Goal: Information Seeking & Learning: Learn about a topic

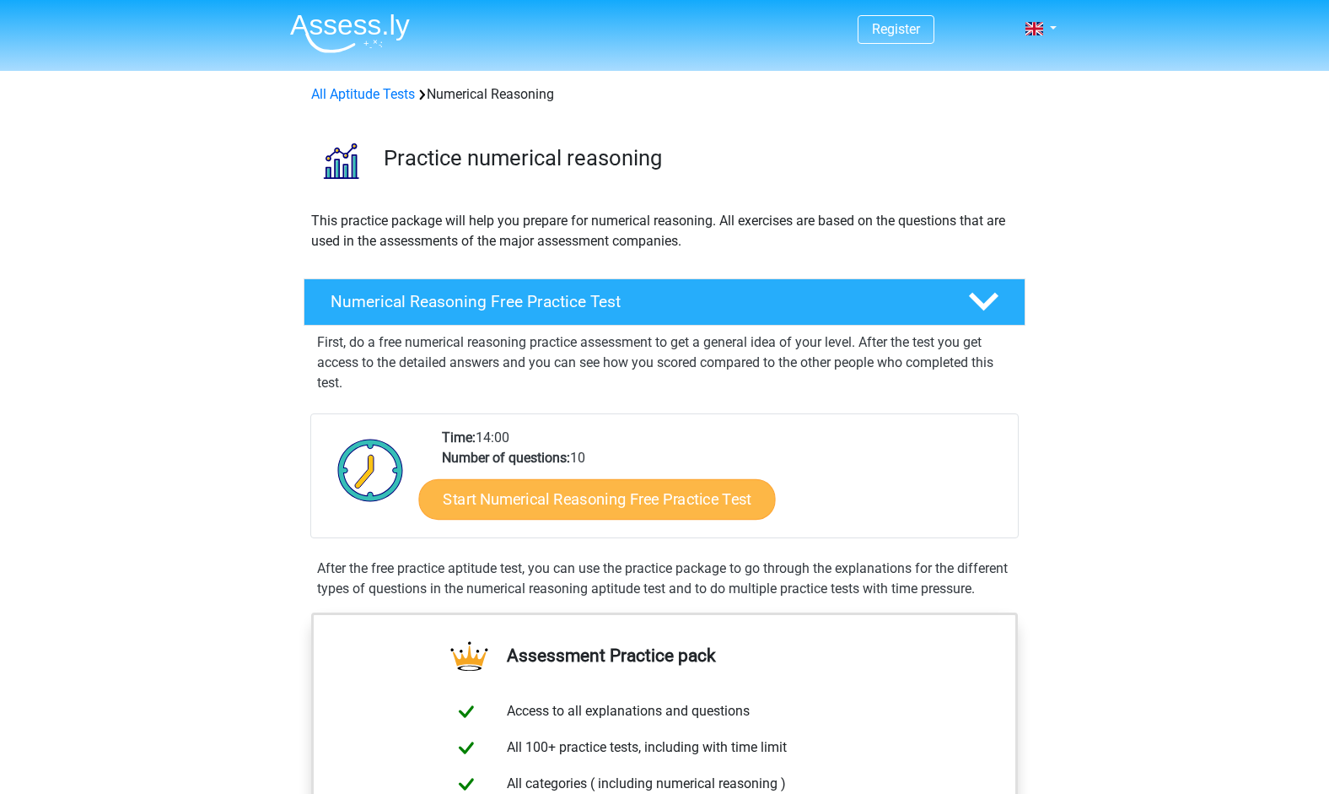
click at [596, 501] on link "Start Numerical Reasoning Free Practice Test" at bounding box center [597, 498] width 357 height 40
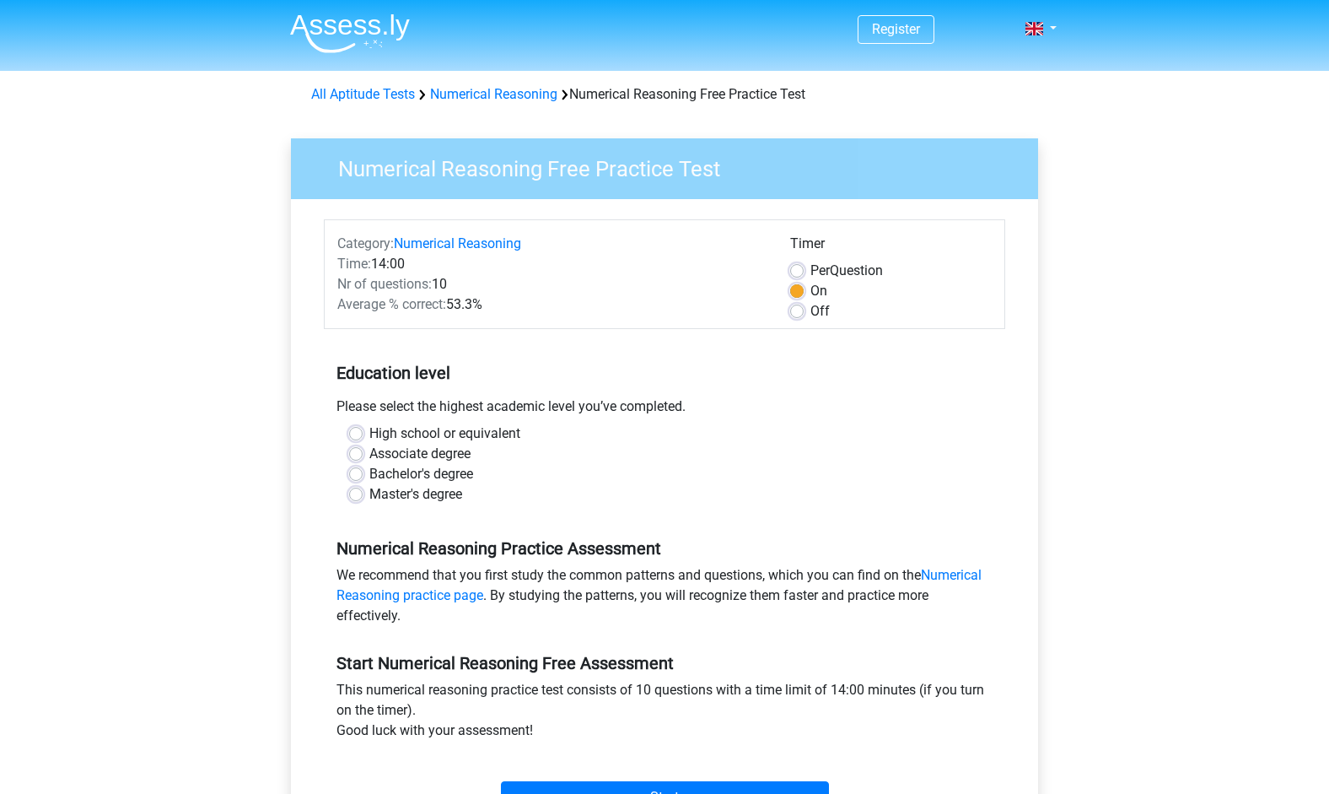
click at [369, 472] on label "Bachelor's degree" at bounding box center [421, 474] width 104 height 20
click at [358, 472] on input "Bachelor's degree" at bounding box center [355, 472] width 13 height 17
radio input "true"
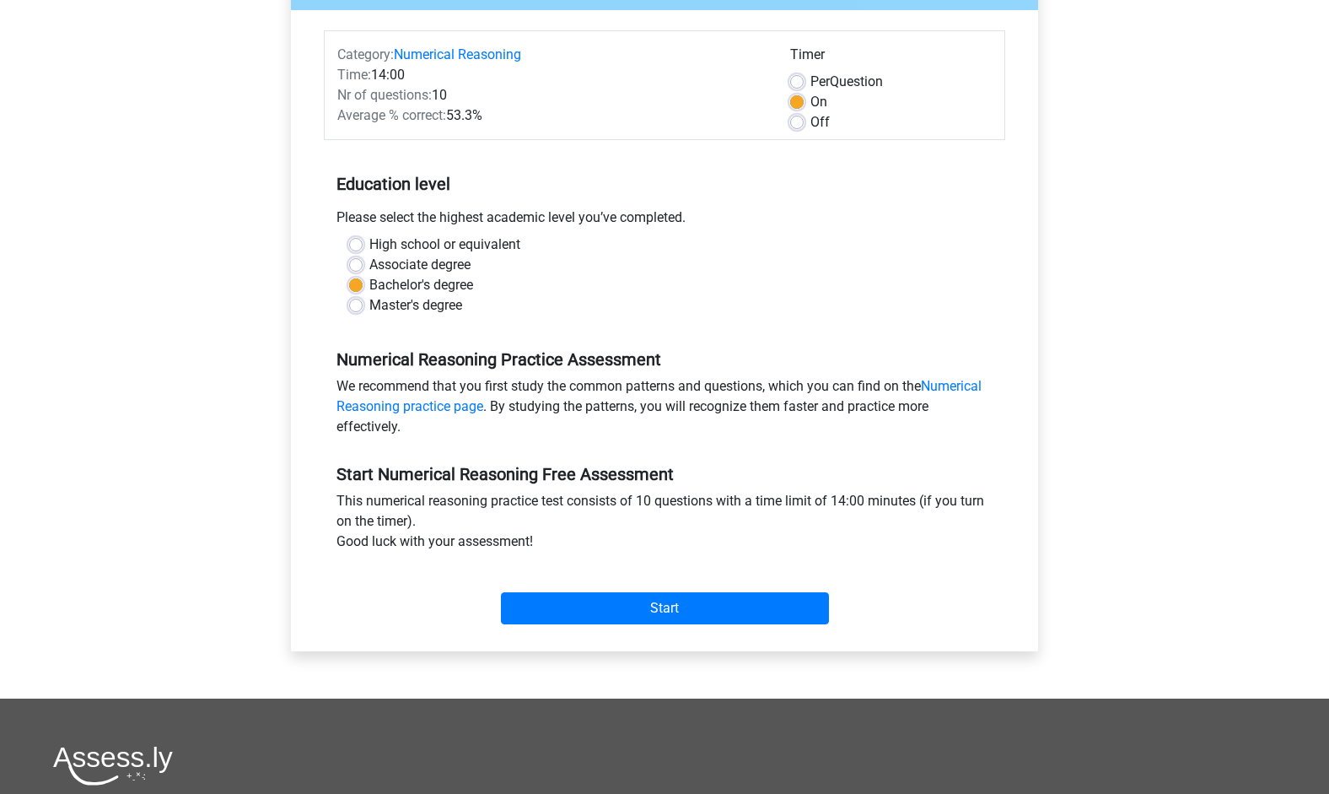
scroll to position [202, 0]
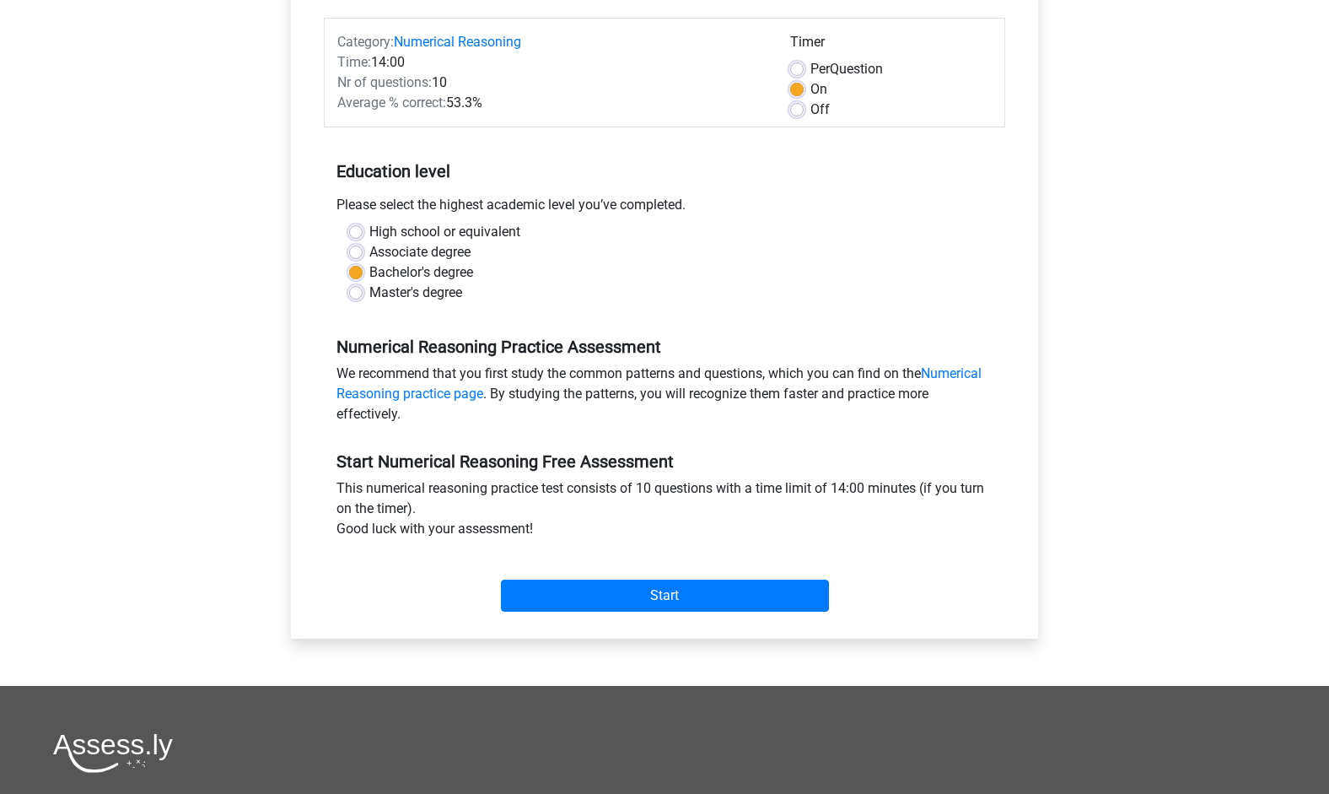
click at [801, 61] on div "Per Question" at bounding box center [891, 69] width 202 height 20
click at [811, 66] on label "Per Question" at bounding box center [847, 69] width 73 height 20
click at [801, 66] on input "Per Question" at bounding box center [796, 67] width 13 height 17
radio input "true"
click at [649, 591] on input "Start" at bounding box center [665, 596] width 328 height 32
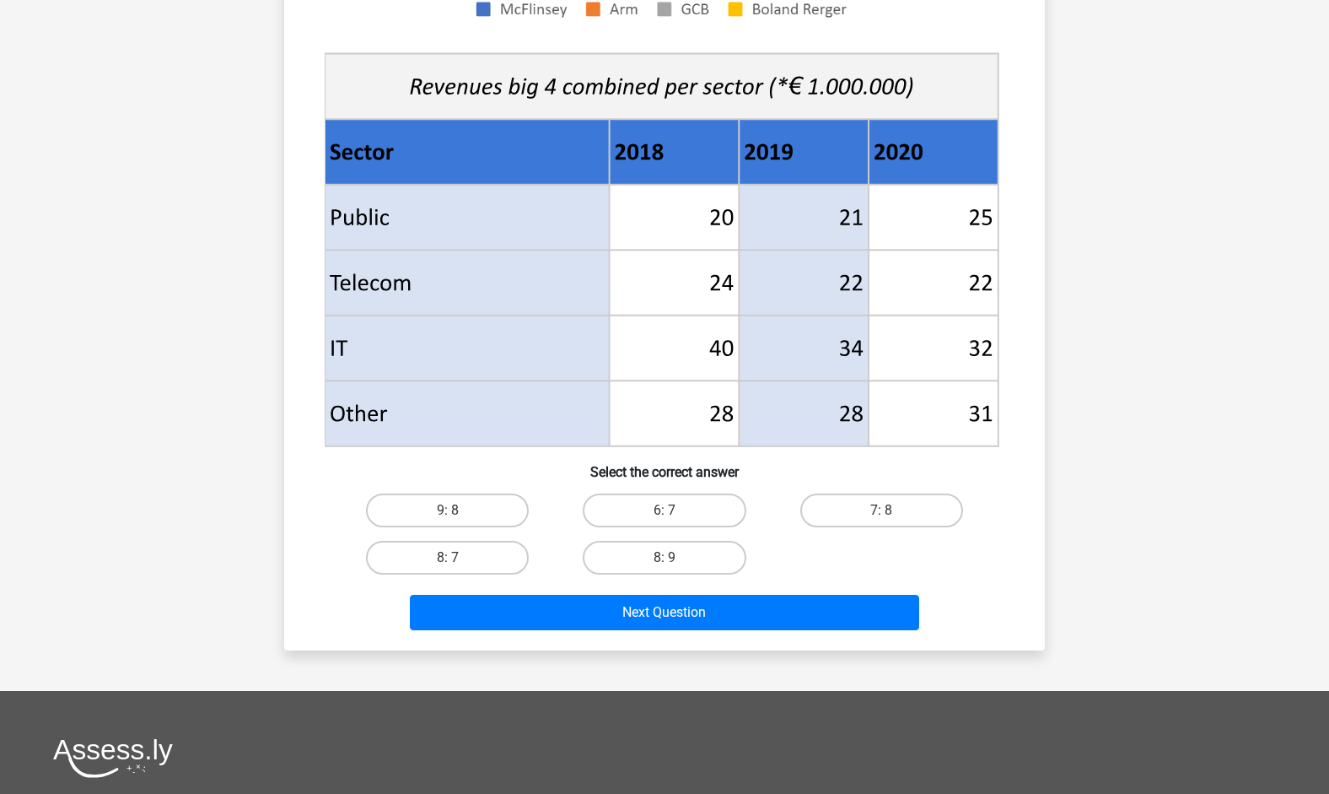
scroll to position [569, 0]
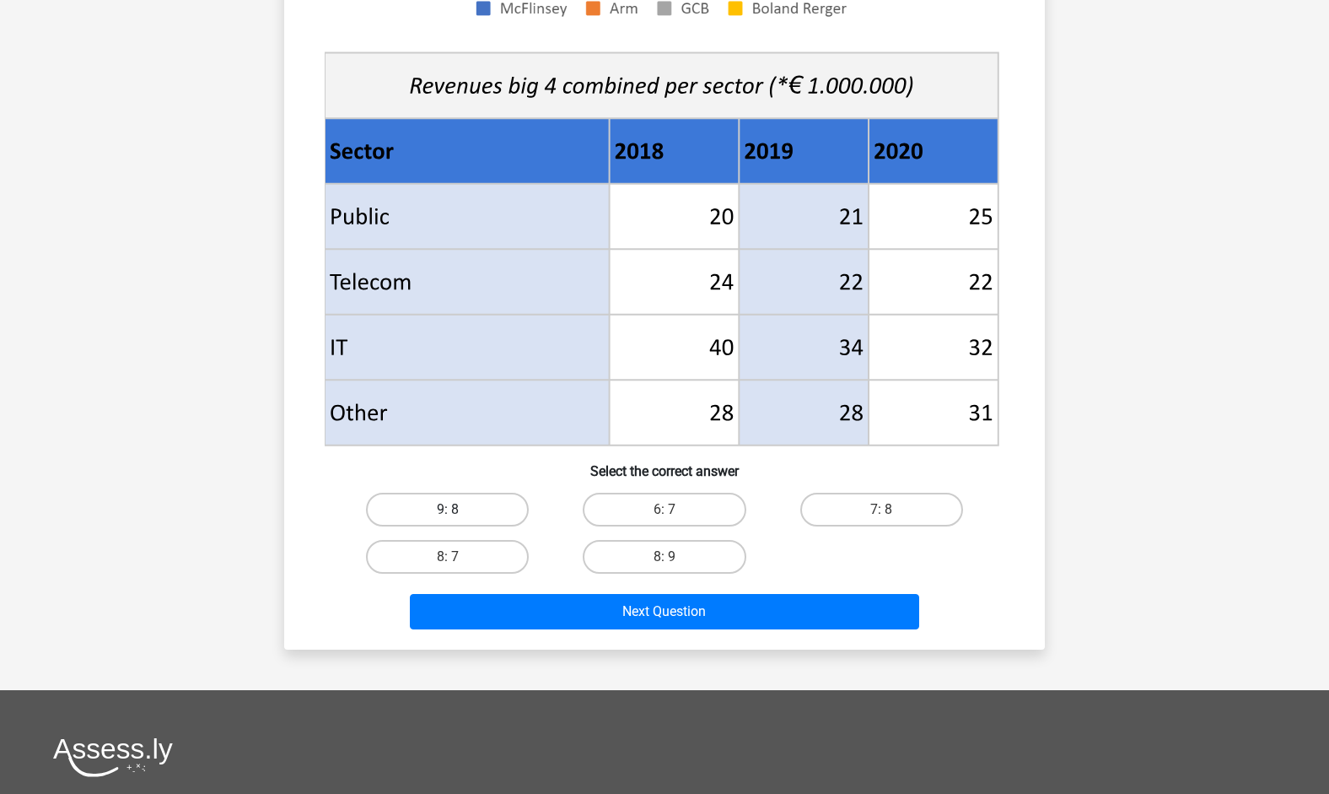
click at [472, 513] on label "9: 8" at bounding box center [447, 510] width 163 height 34
click at [459, 513] on input "9: 8" at bounding box center [453, 515] width 11 height 11
radio input "true"
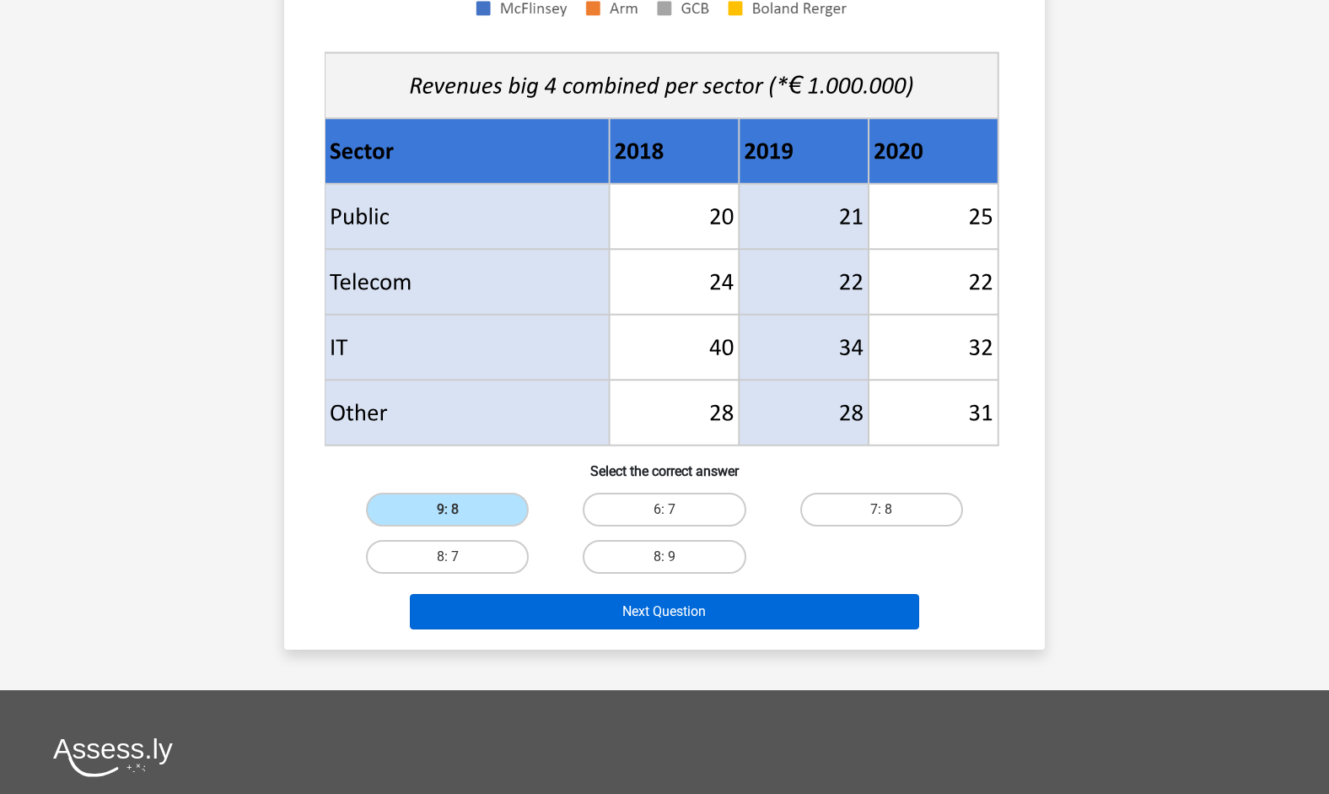
click at [627, 612] on button "Next Question" at bounding box center [665, 611] width 510 height 35
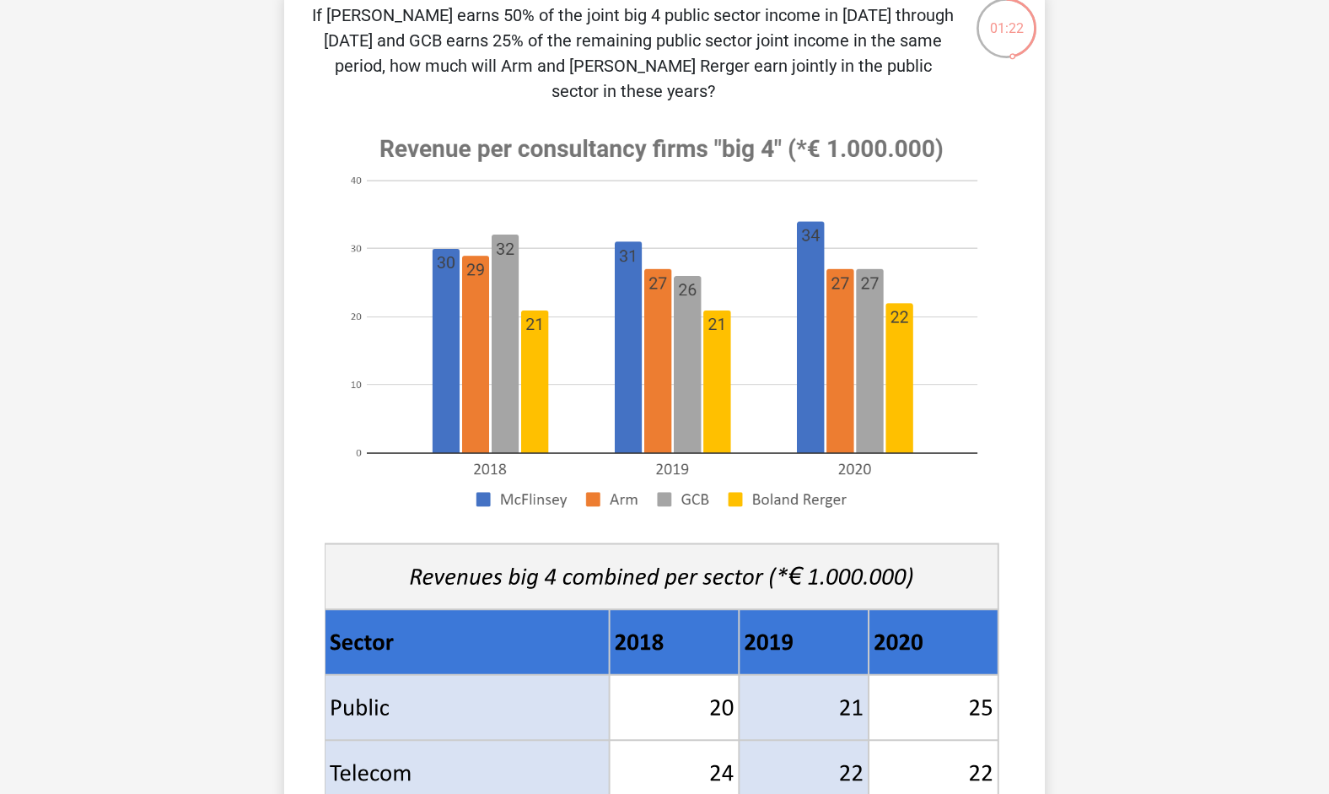
scroll to position [683, 0]
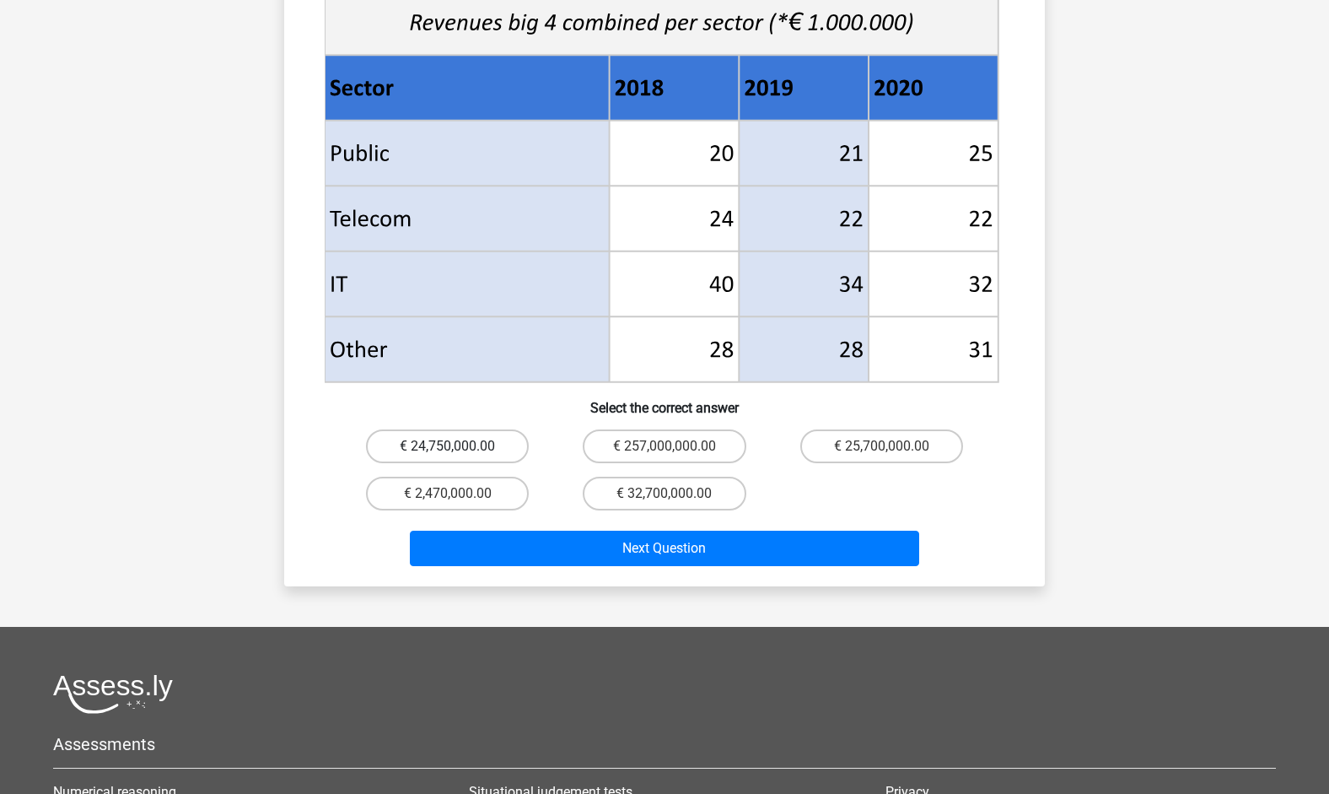
click at [492, 429] on label "€ 24,750,000.00" at bounding box center [447, 446] width 163 height 34
click at [459, 446] on input "€ 24,750,000.00" at bounding box center [453, 451] width 11 height 11
radio input "true"
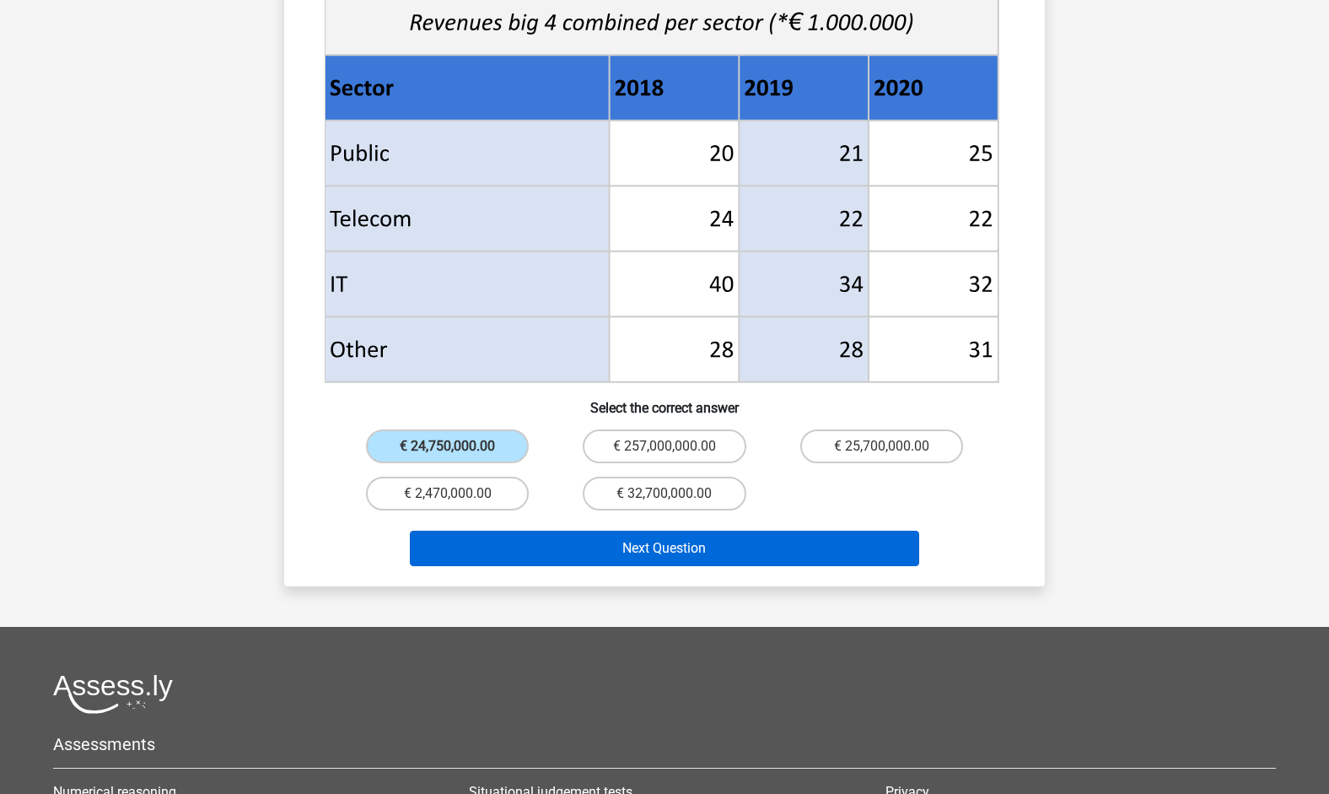
click at [630, 531] on button "Next Question" at bounding box center [665, 548] width 510 height 35
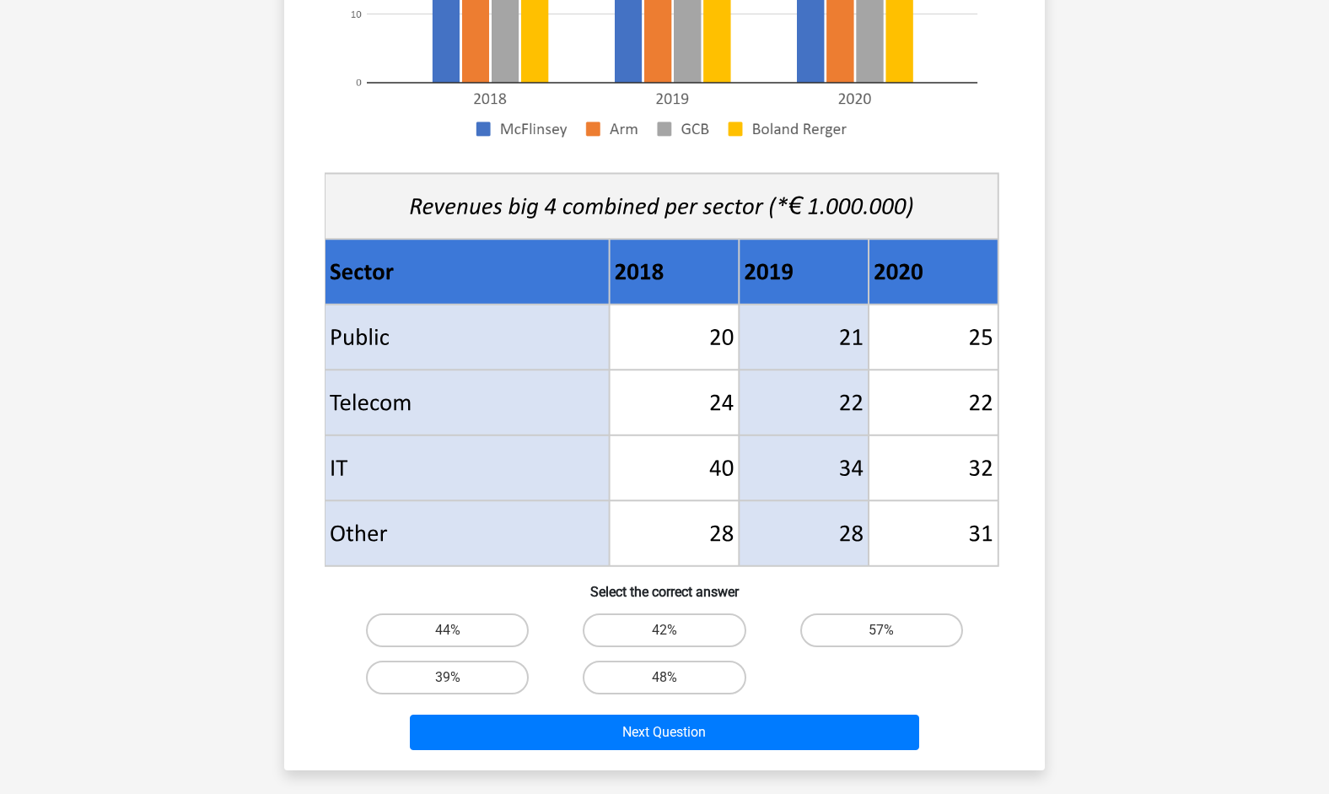
scroll to position [472, 0]
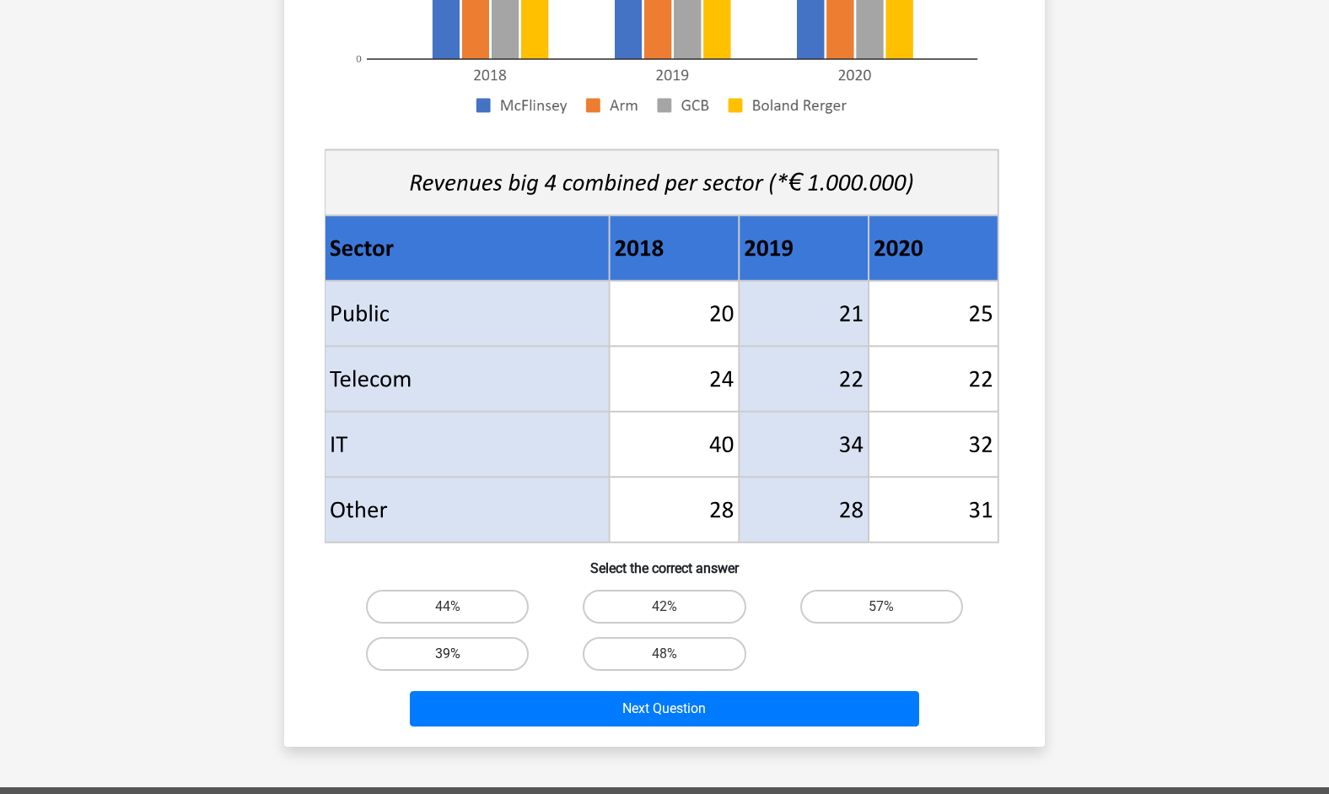
click at [459, 664] on label "39%" at bounding box center [447, 654] width 163 height 34
click at [459, 664] on input "39%" at bounding box center [453, 659] width 11 height 11
radio input "true"
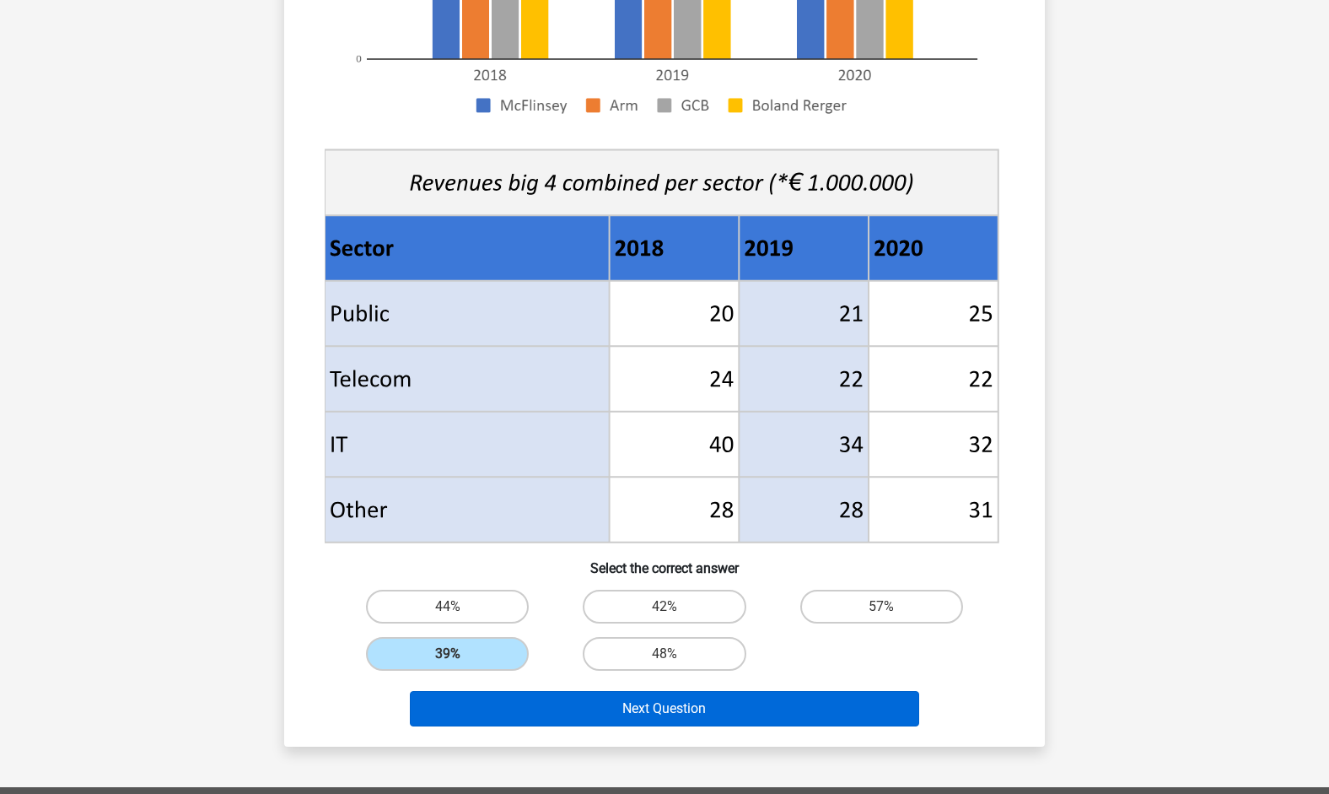
click at [531, 725] on button "Next Question" at bounding box center [665, 708] width 510 height 35
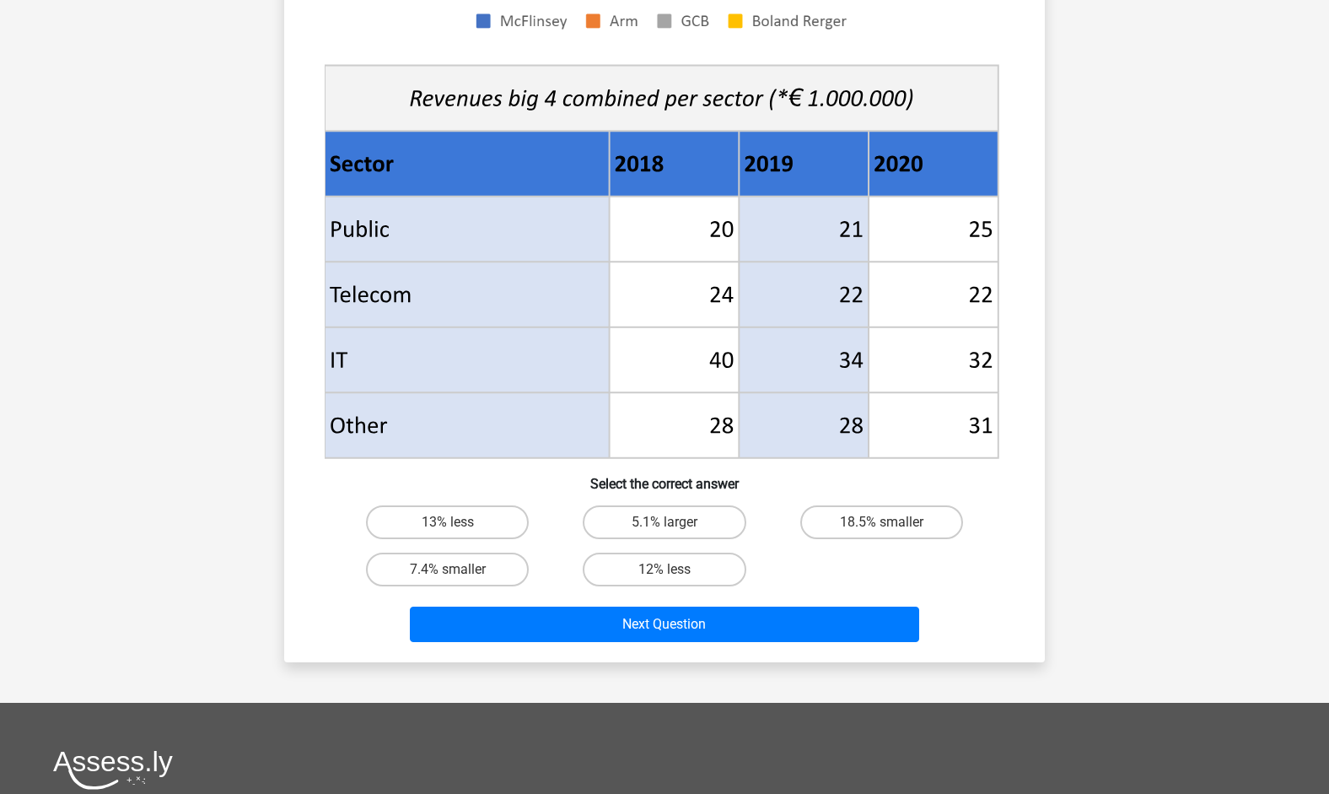
scroll to position [564, 0]
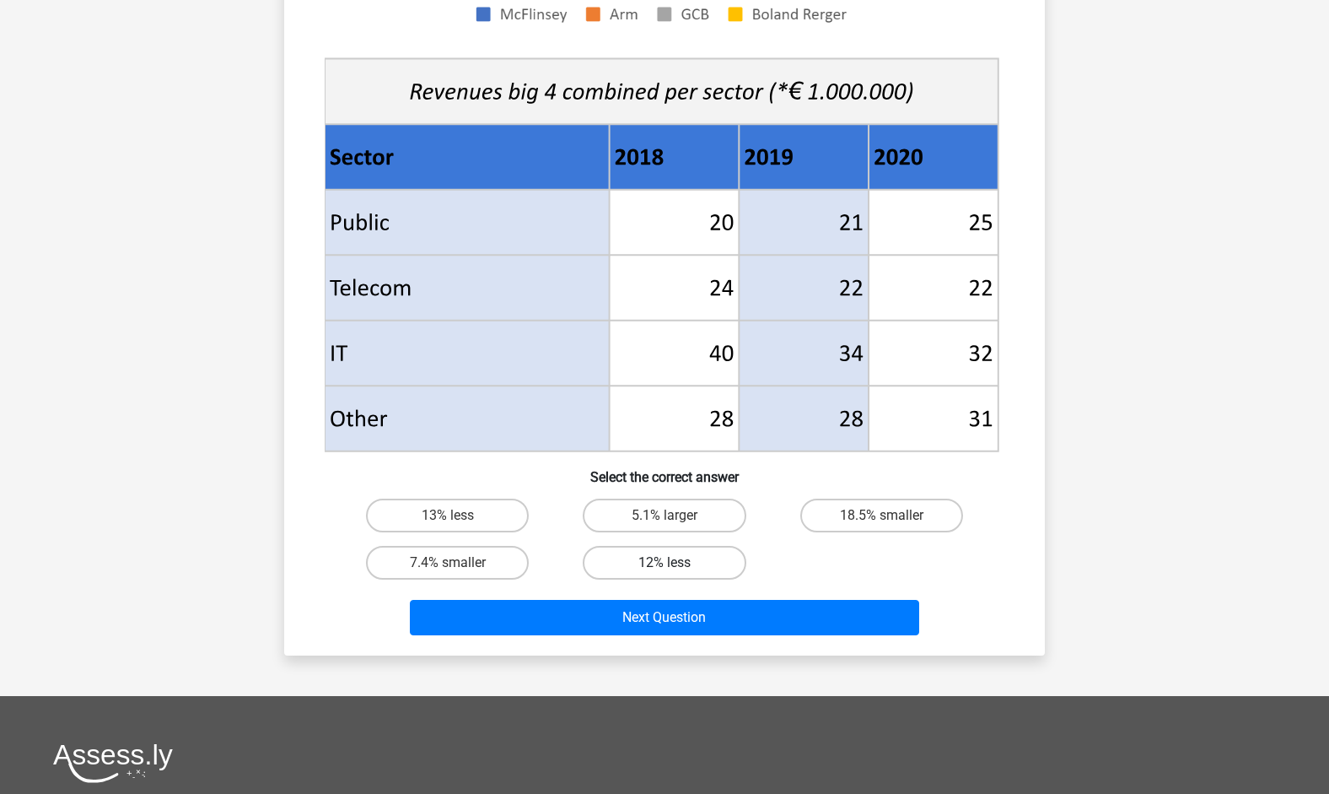
click at [660, 569] on label "12% less" at bounding box center [664, 563] width 163 height 34
click at [665, 569] on input "12% less" at bounding box center [670, 568] width 11 height 11
radio input "true"
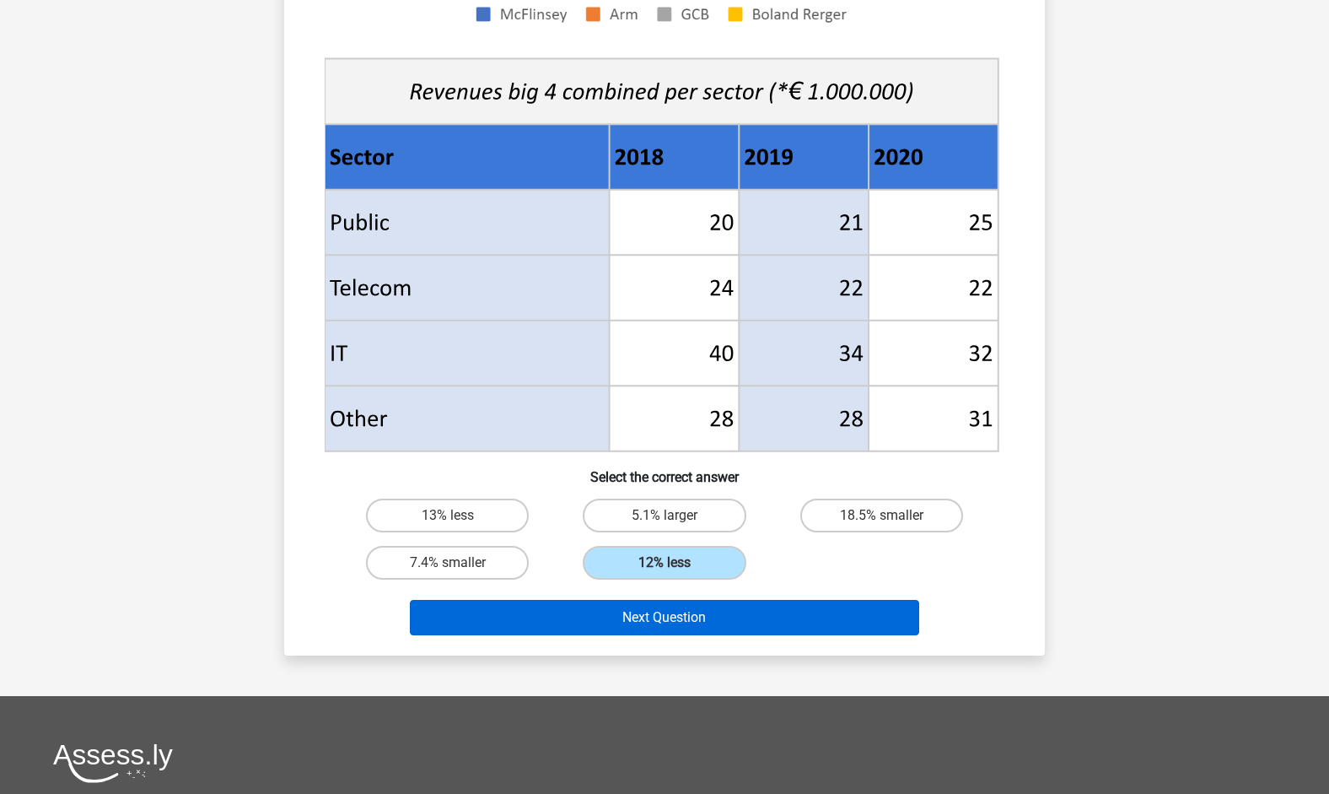
click at [669, 624] on button "Next Question" at bounding box center [665, 617] width 510 height 35
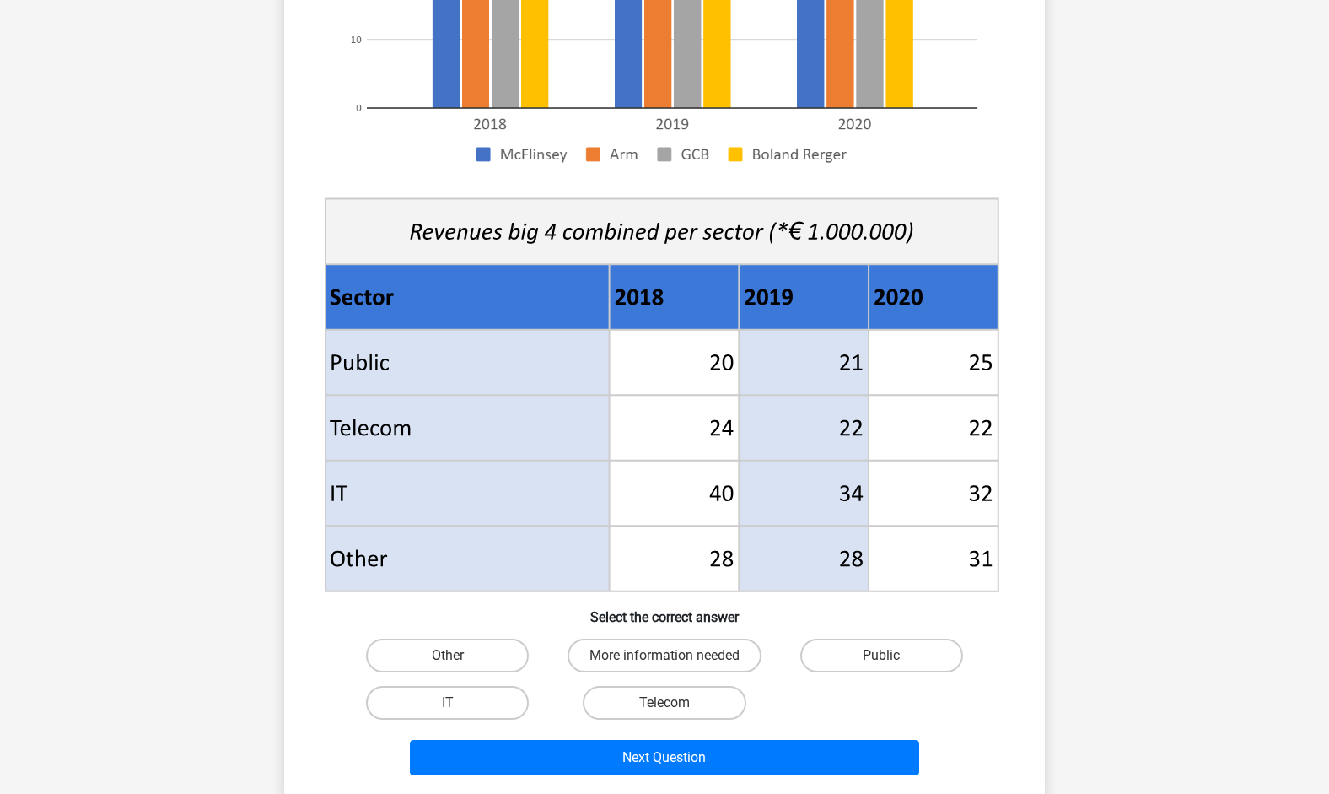
scroll to position [437, 0]
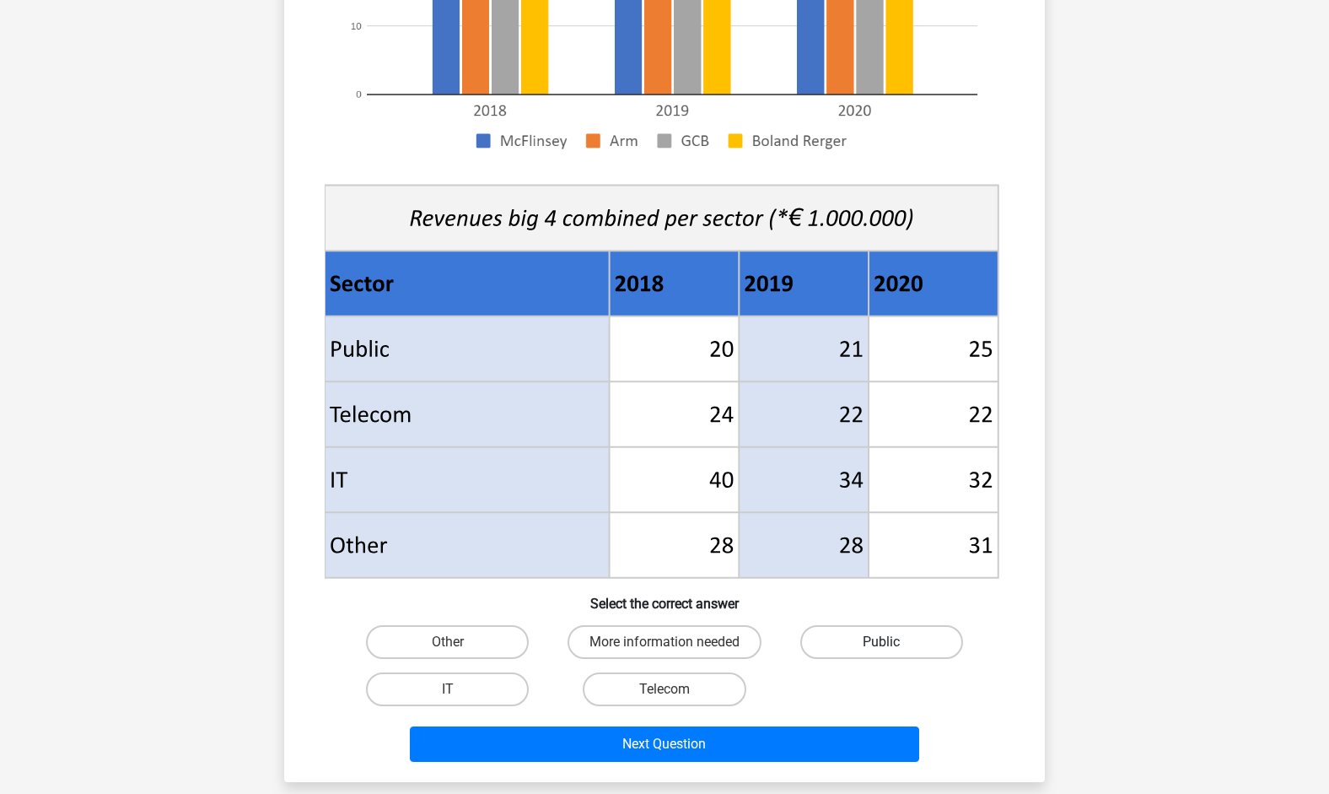
click at [865, 650] on label "Public" at bounding box center [882, 642] width 163 height 34
click at [882, 650] on input "Public" at bounding box center [887, 647] width 11 height 11
radio input "true"
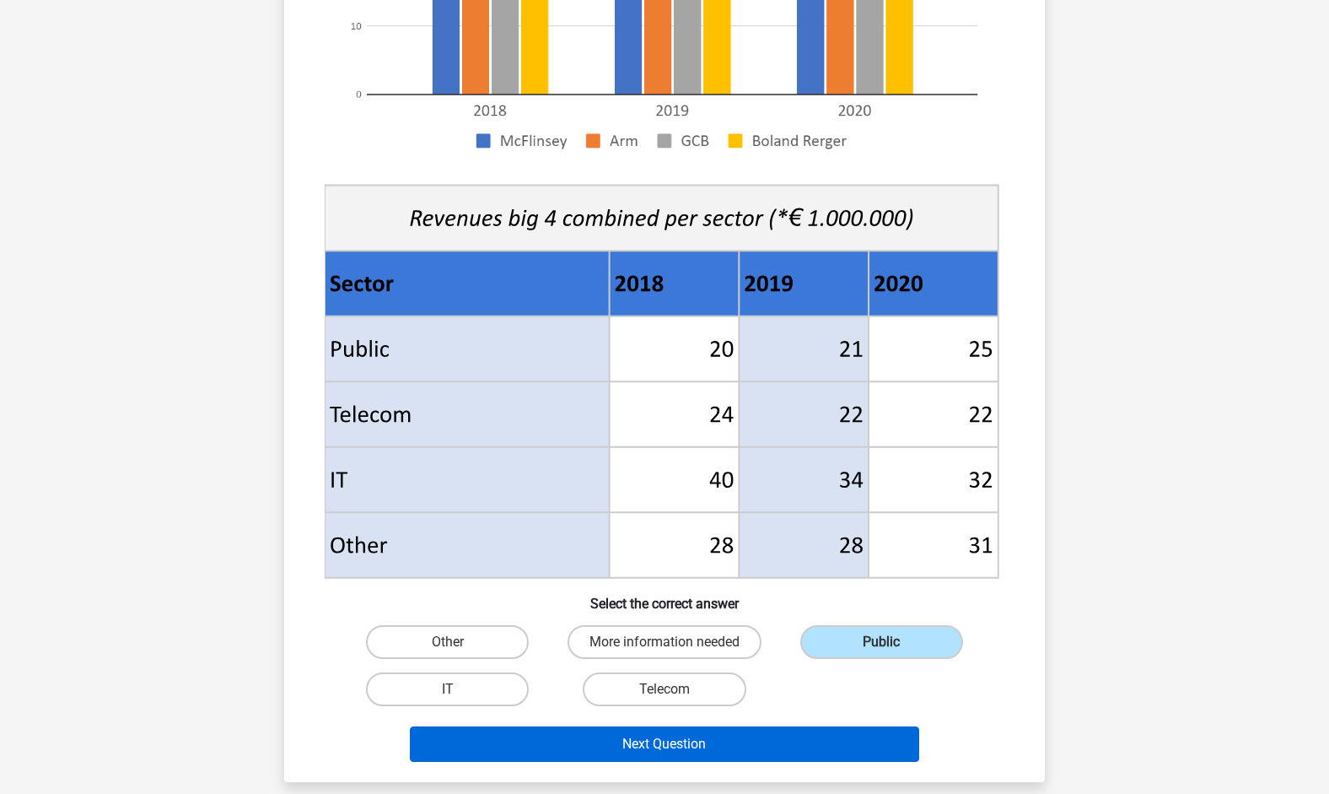
click at [841, 739] on button "Next Question" at bounding box center [665, 743] width 510 height 35
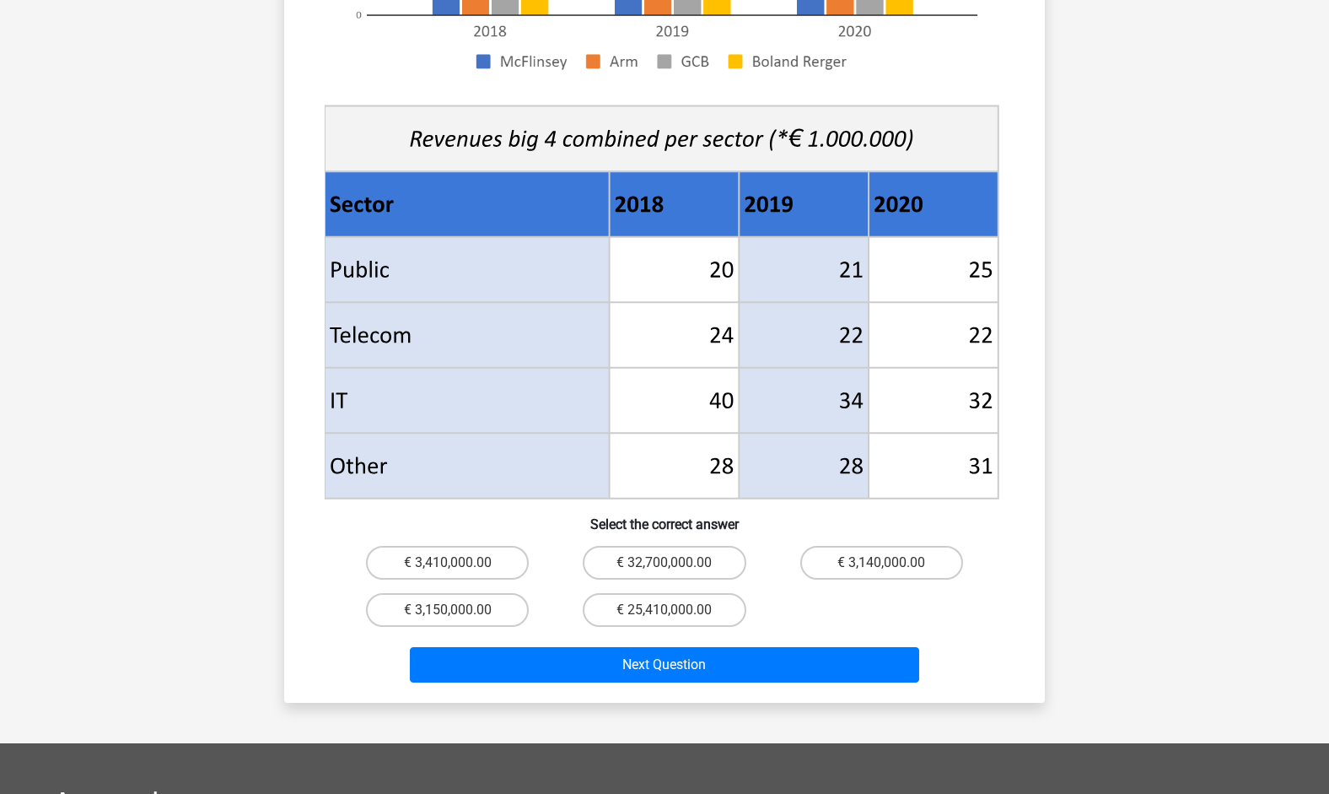
scroll to position [547, 0]
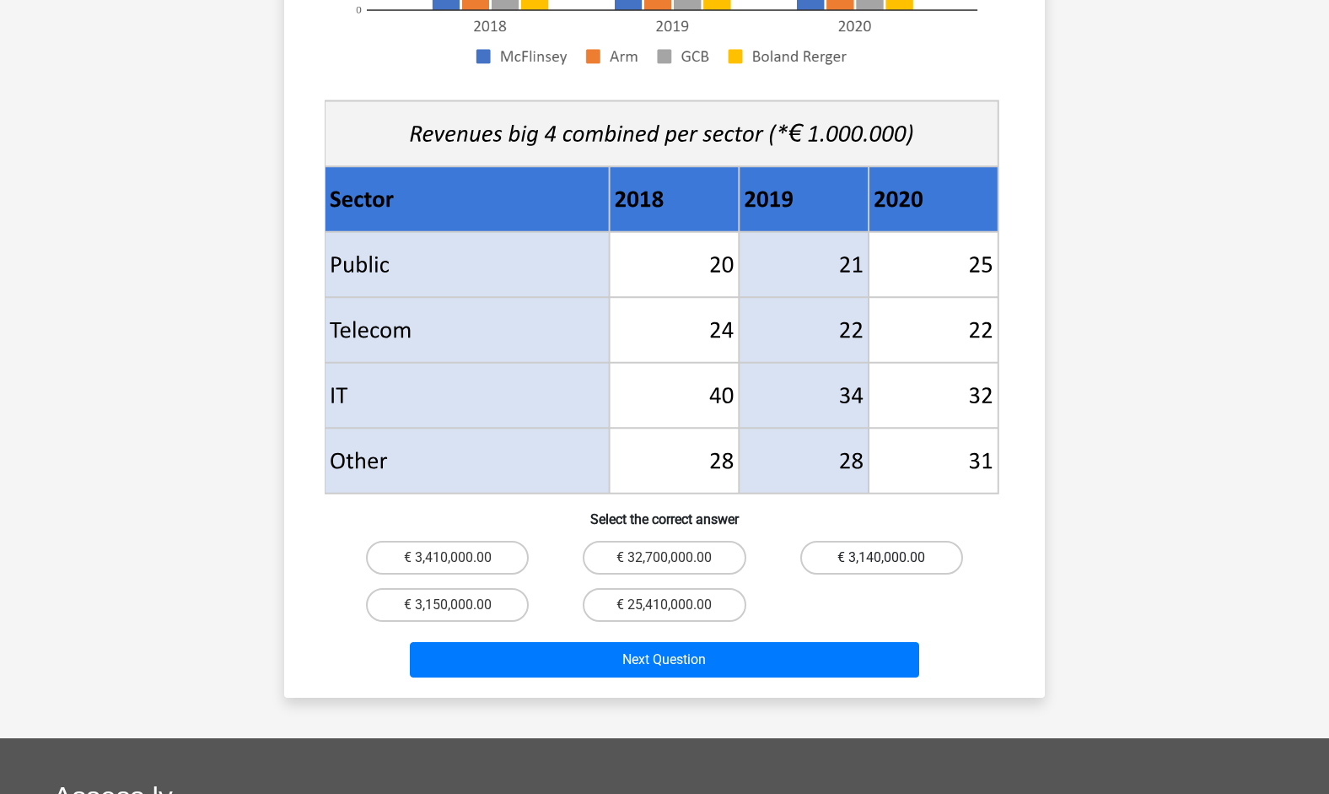
click at [860, 541] on label "€ 3,140,000.00" at bounding box center [882, 558] width 163 height 34
click at [882, 558] on input "€ 3,140,000.00" at bounding box center [887, 563] width 11 height 11
radio input "true"
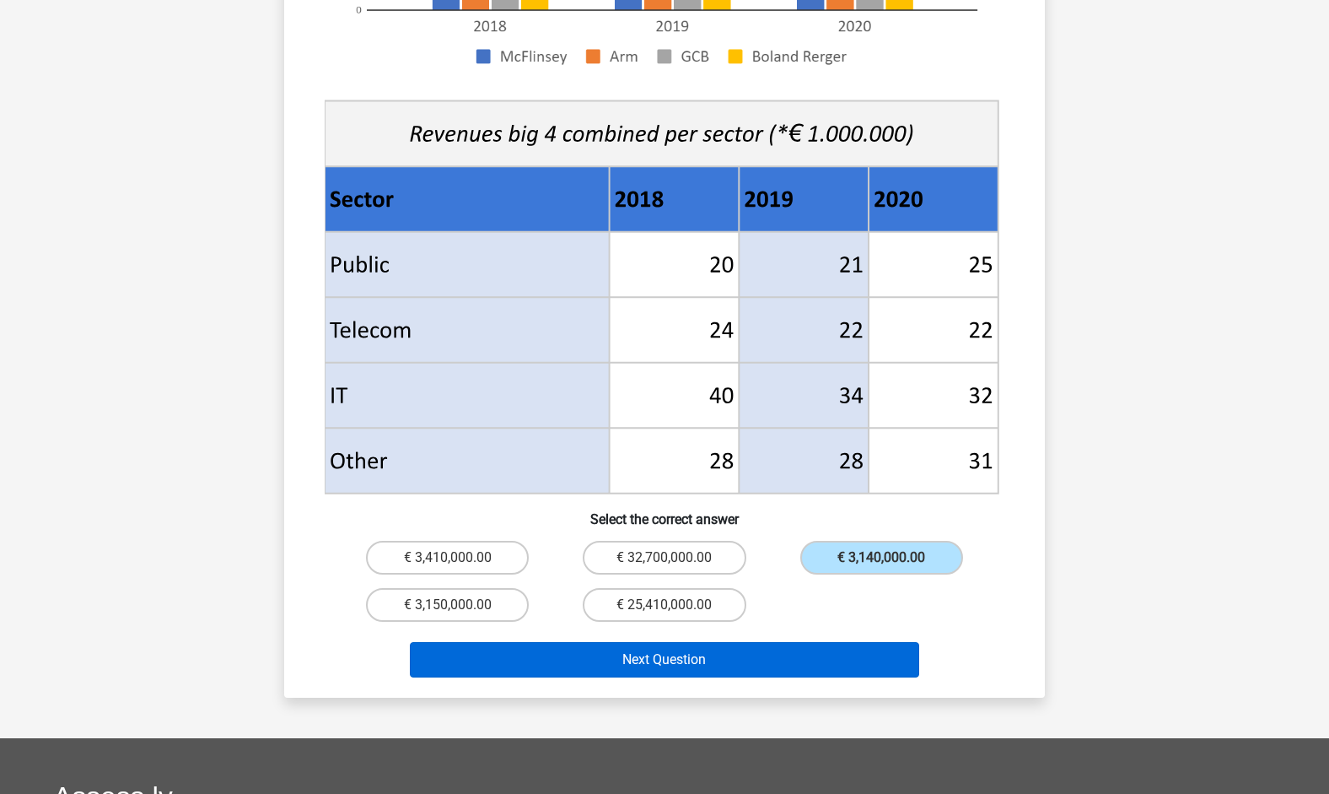
click at [767, 642] on button "Next Question" at bounding box center [665, 659] width 510 height 35
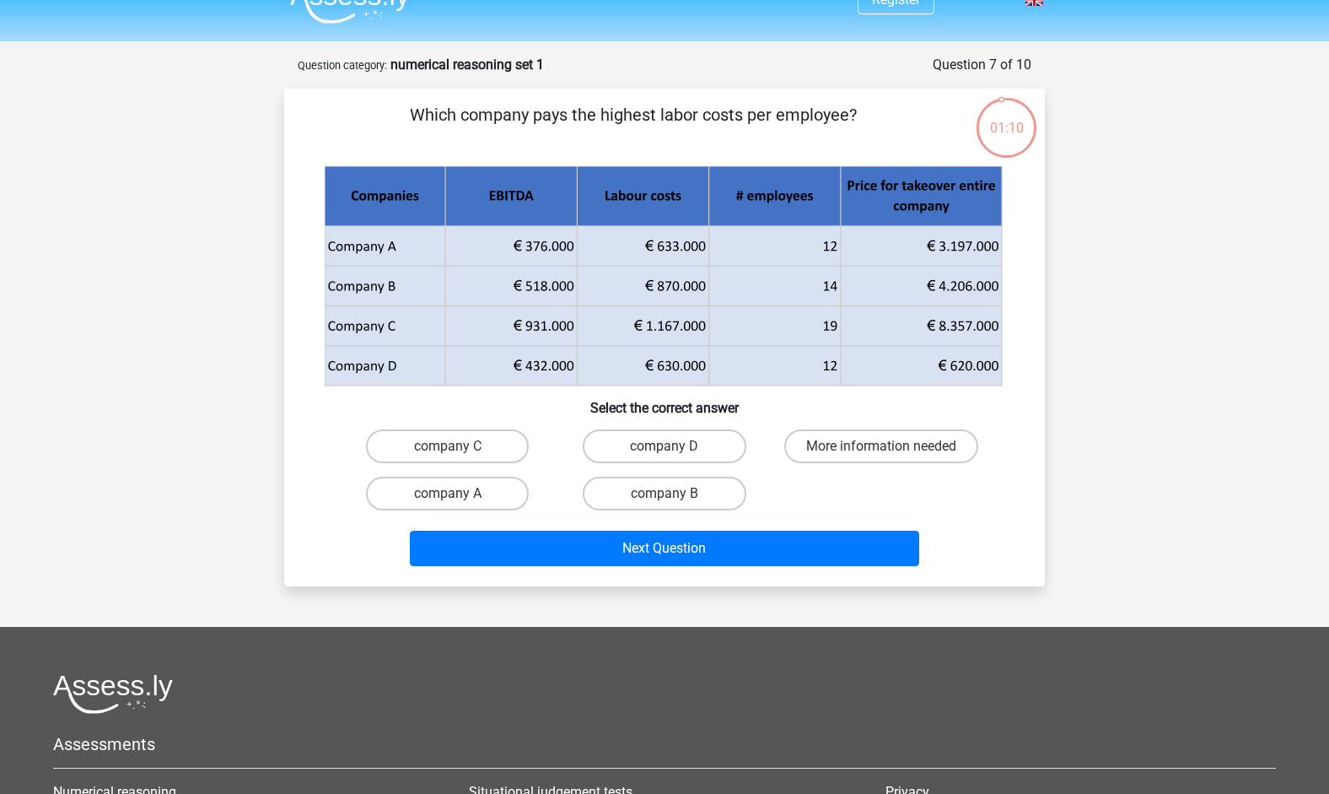
scroll to position [30, 0]
click at [488, 428] on div "company C" at bounding box center [447, 445] width 217 height 47
click at [490, 451] on label "company C" at bounding box center [447, 446] width 163 height 34
click at [459, 451] on input "company C" at bounding box center [453, 450] width 11 height 11
radio input "true"
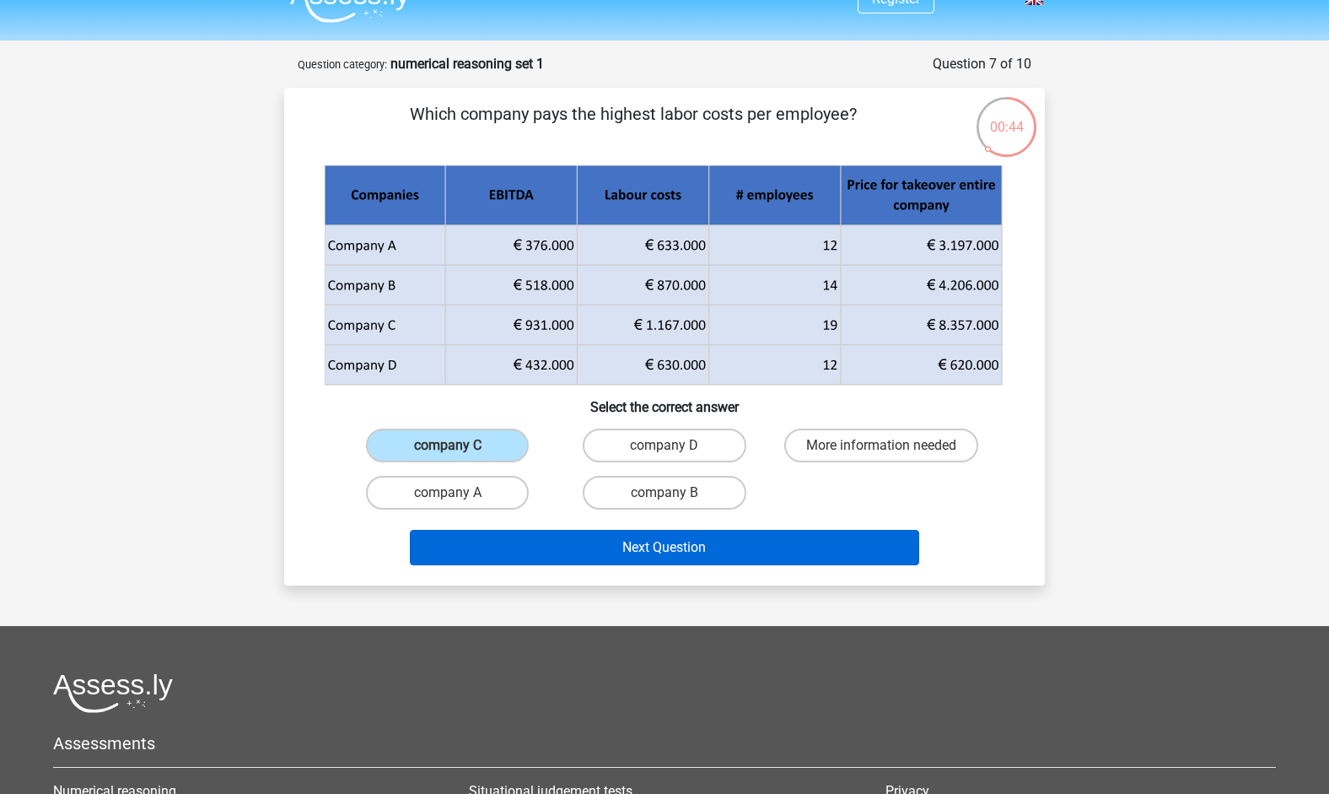
click at [590, 549] on button "Next Question" at bounding box center [665, 547] width 510 height 35
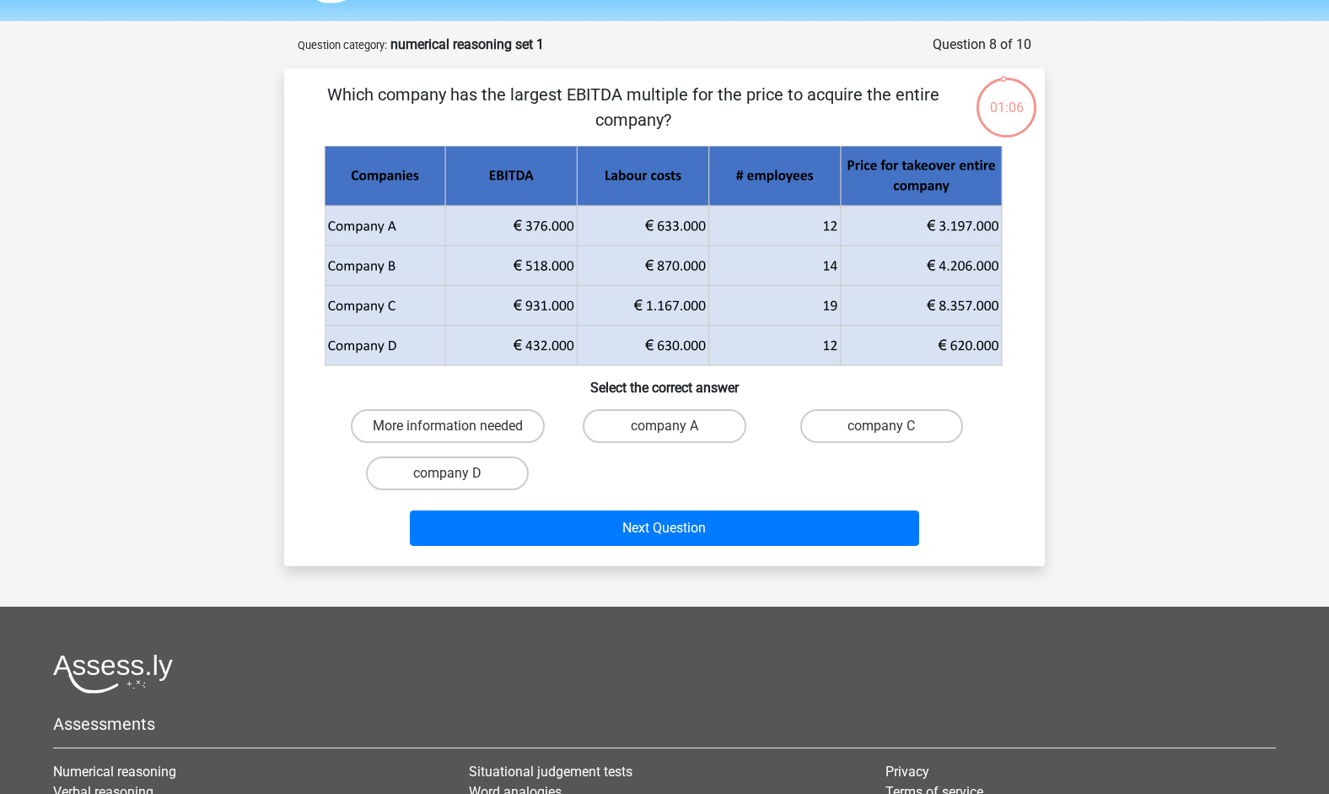
scroll to position [33, 0]
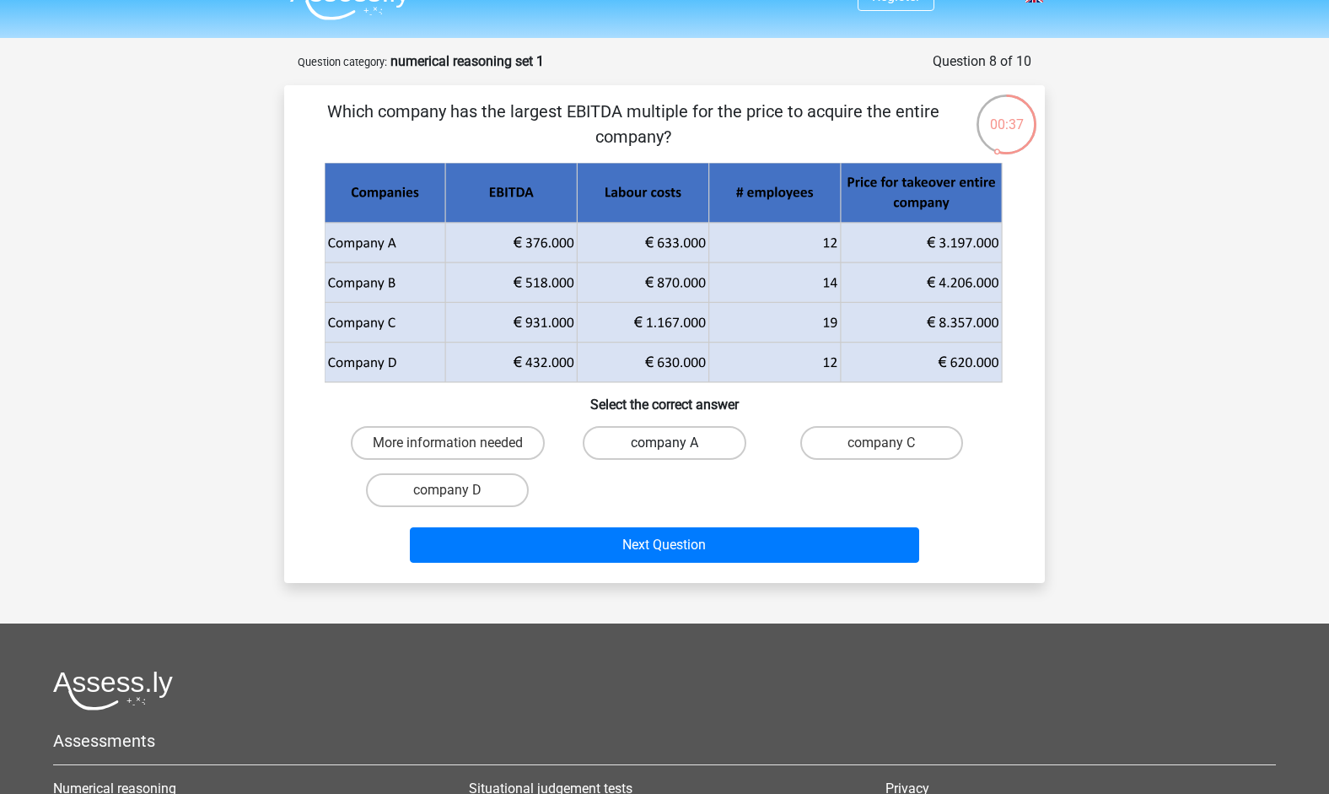
click at [654, 453] on label "company A" at bounding box center [664, 443] width 163 height 34
click at [665, 453] on input "company A" at bounding box center [670, 448] width 11 height 11
radio input "true"
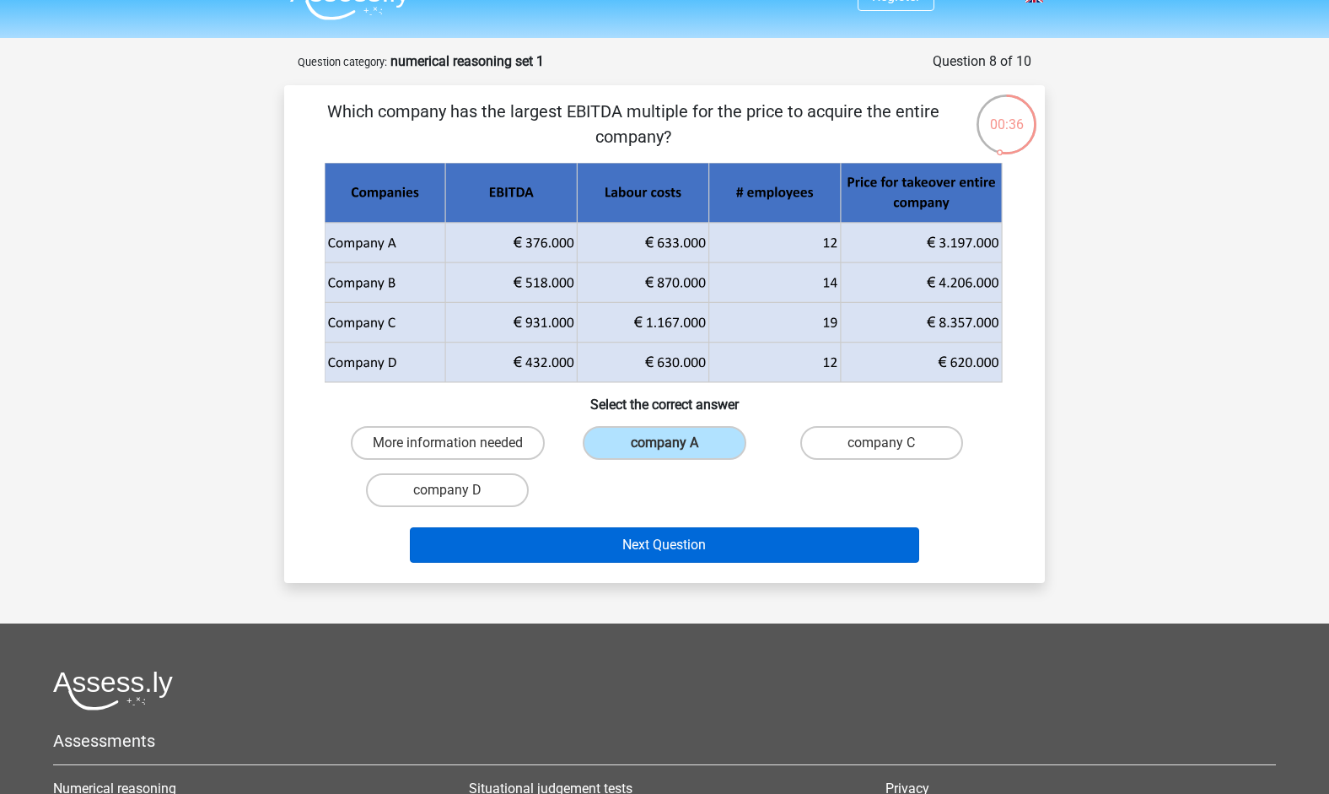
click at [654, 541] on button "Next Question" at bounding box center [665, 544] width 510 height 35
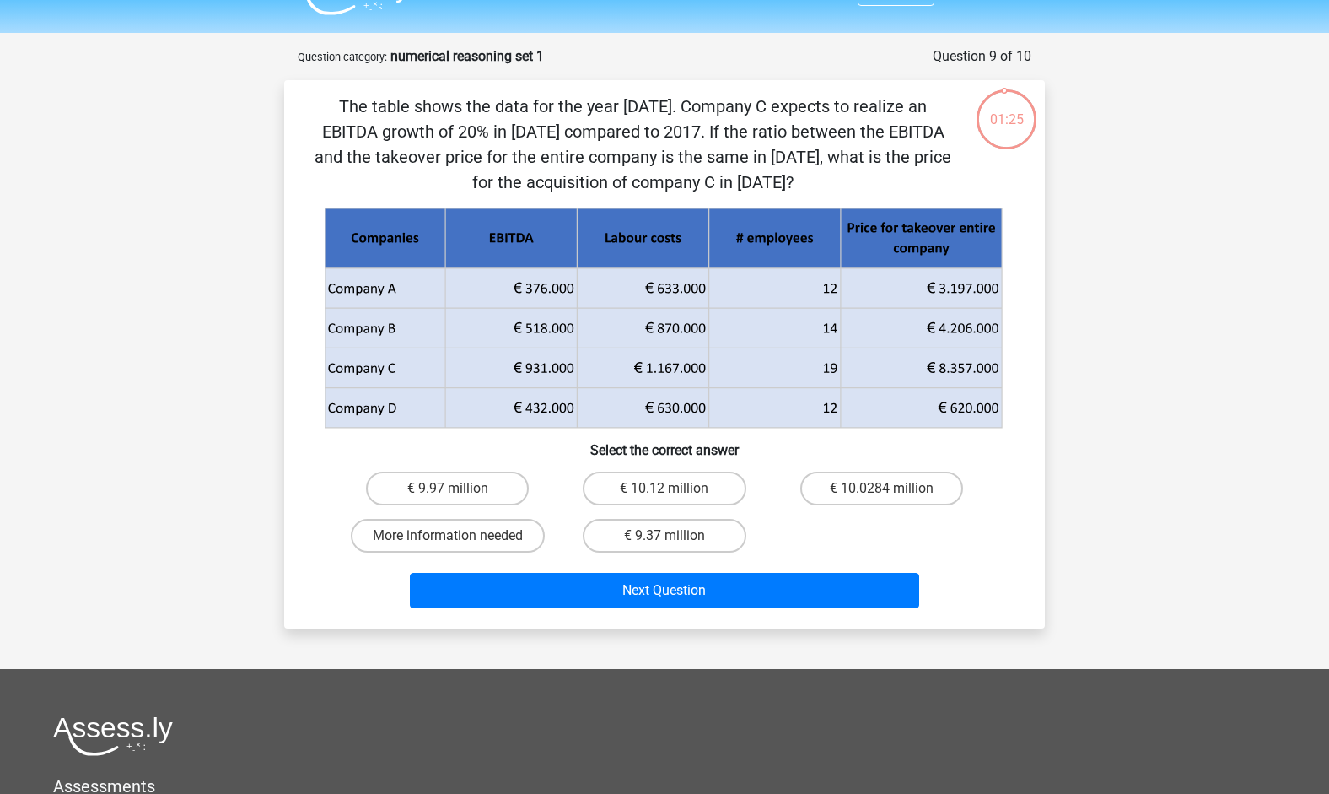
scroll to position [37, 0]
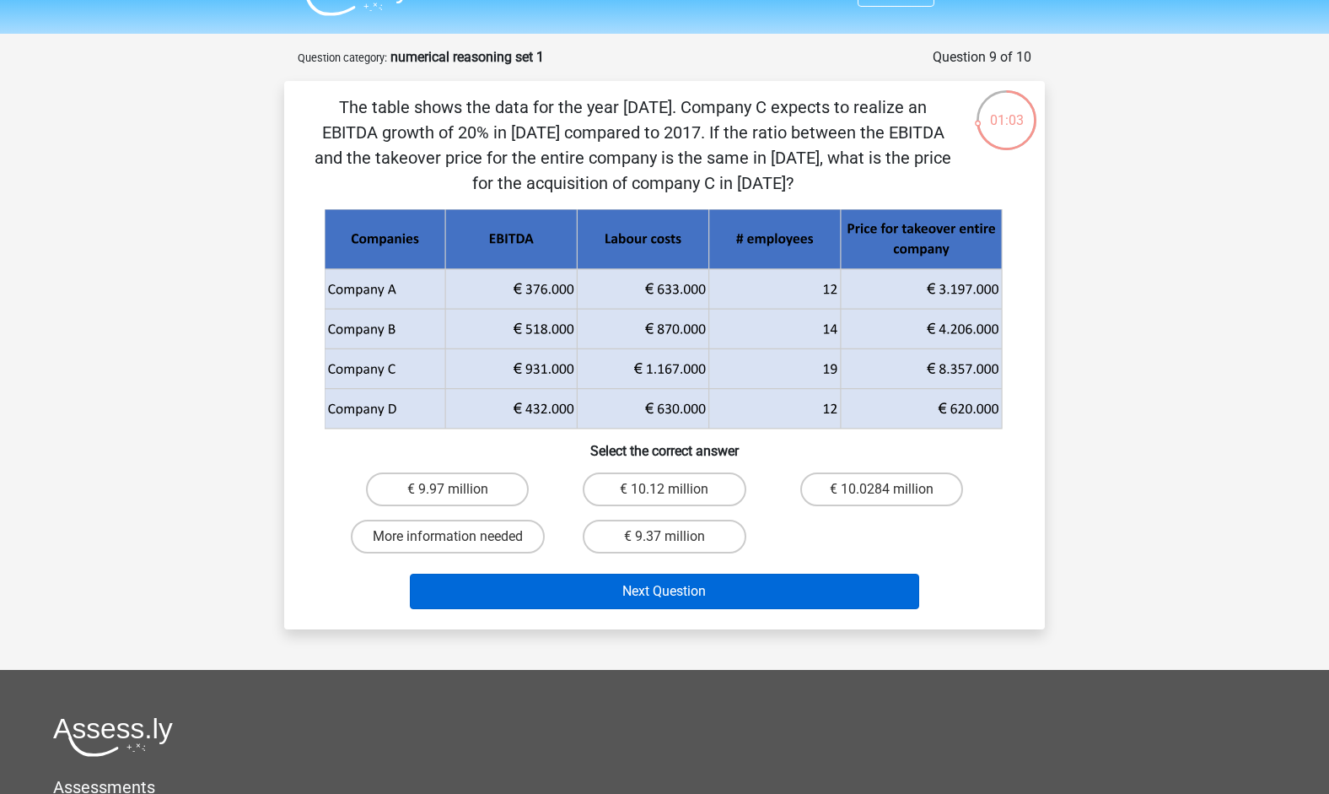
click at [675, 580] on button "Next Question" at bounding box center [665, 591] width 510 height 35
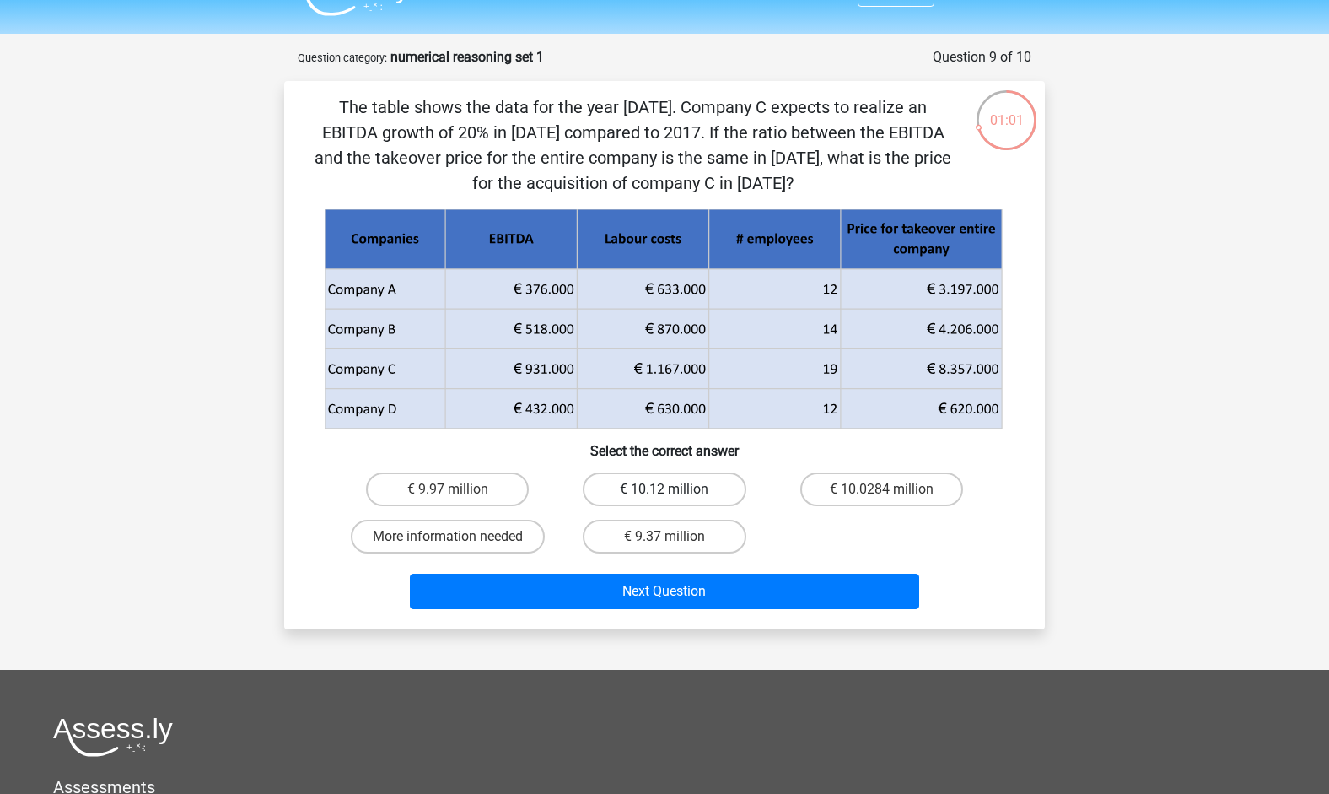
click at [666, 487] on label "€ 10.12 million" at bounding box center [664, 489] width 163 height 34
click at [666, 489] on input "€ 10.12 million" at bounding box center [670, 494] width 11 height 11
radio input "true"
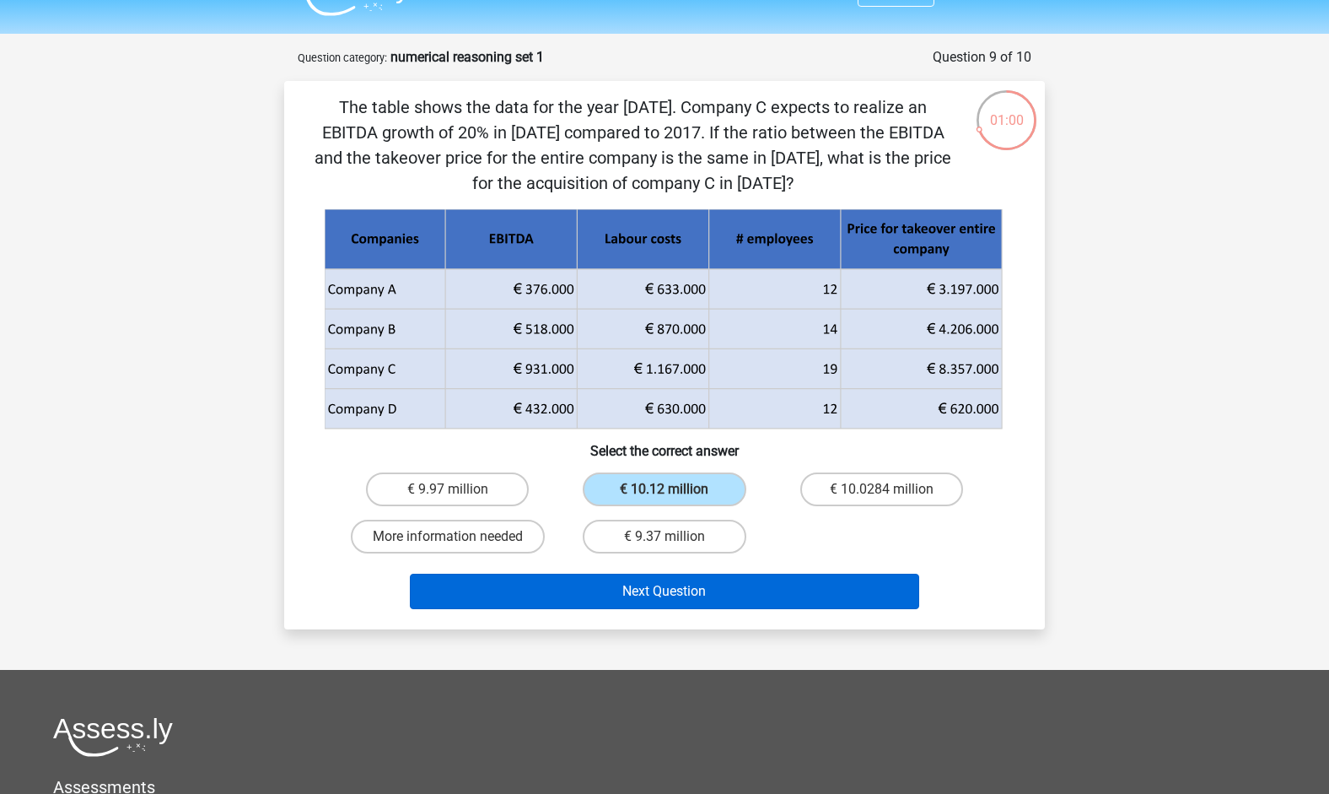
click at [655, 586] on button "Next Question" at bounding box center [665, 591] width 510 height 35
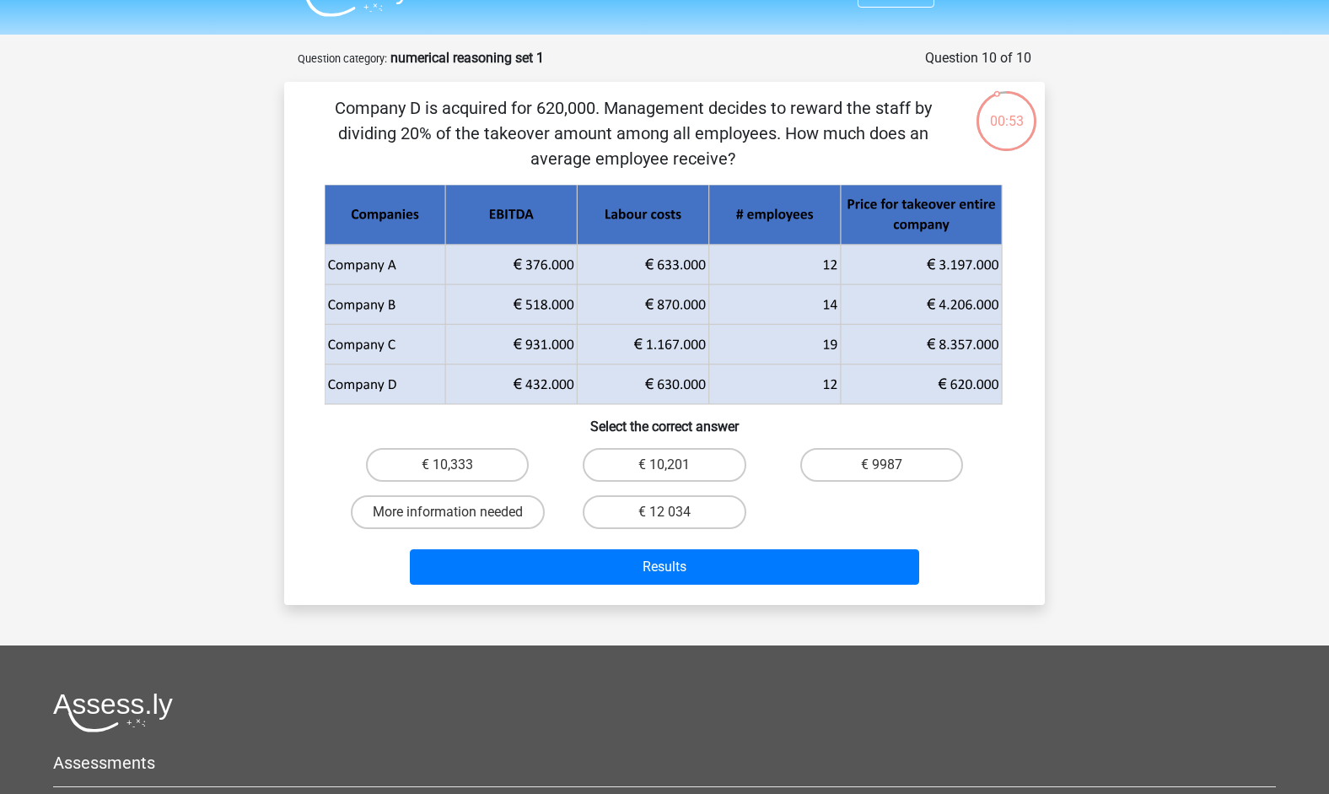
scroll to position [31, 0]
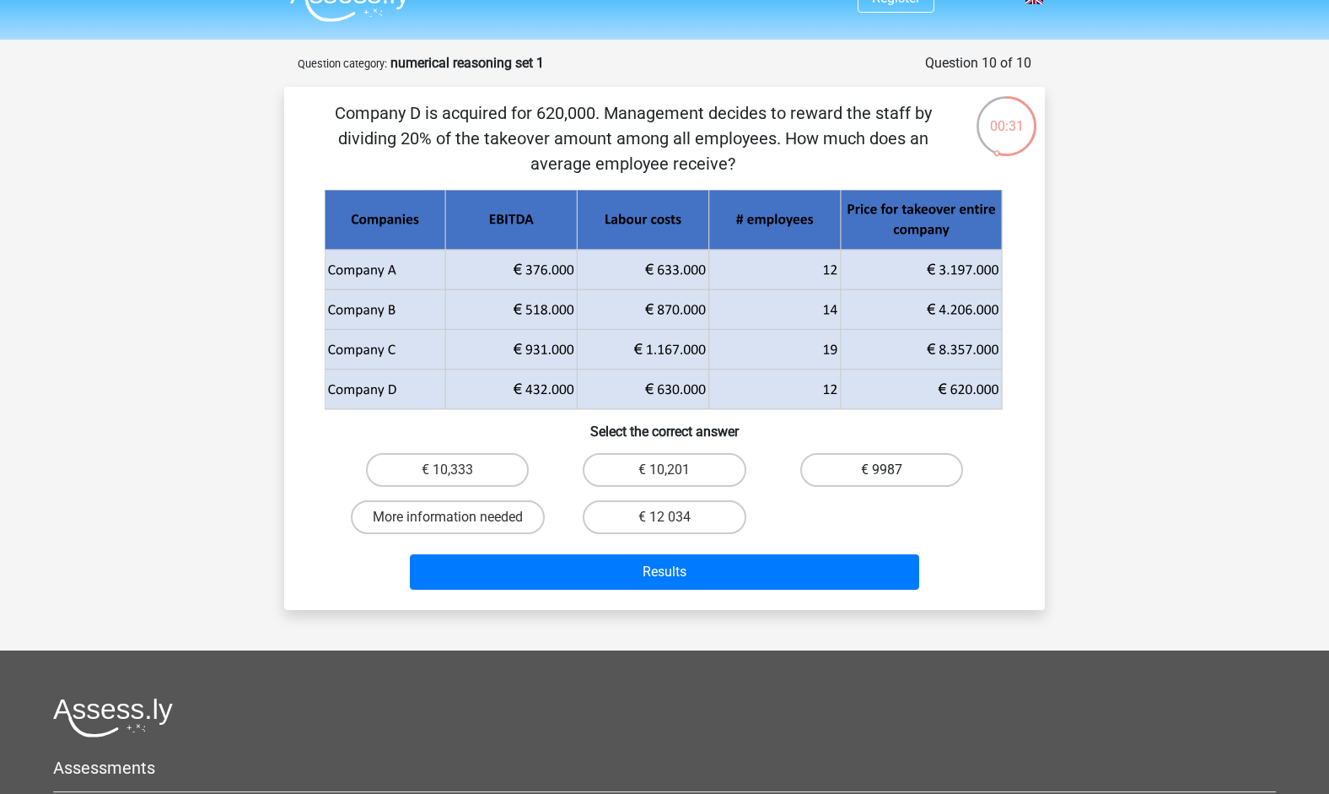
click at [874, 471] on label "€ 9987" at bounding box center [882, 470] width 163 height 34
click at [882, 471] on input "€ 9987" at bounding box center [887, 475] width 11 height 11
radio input "true"
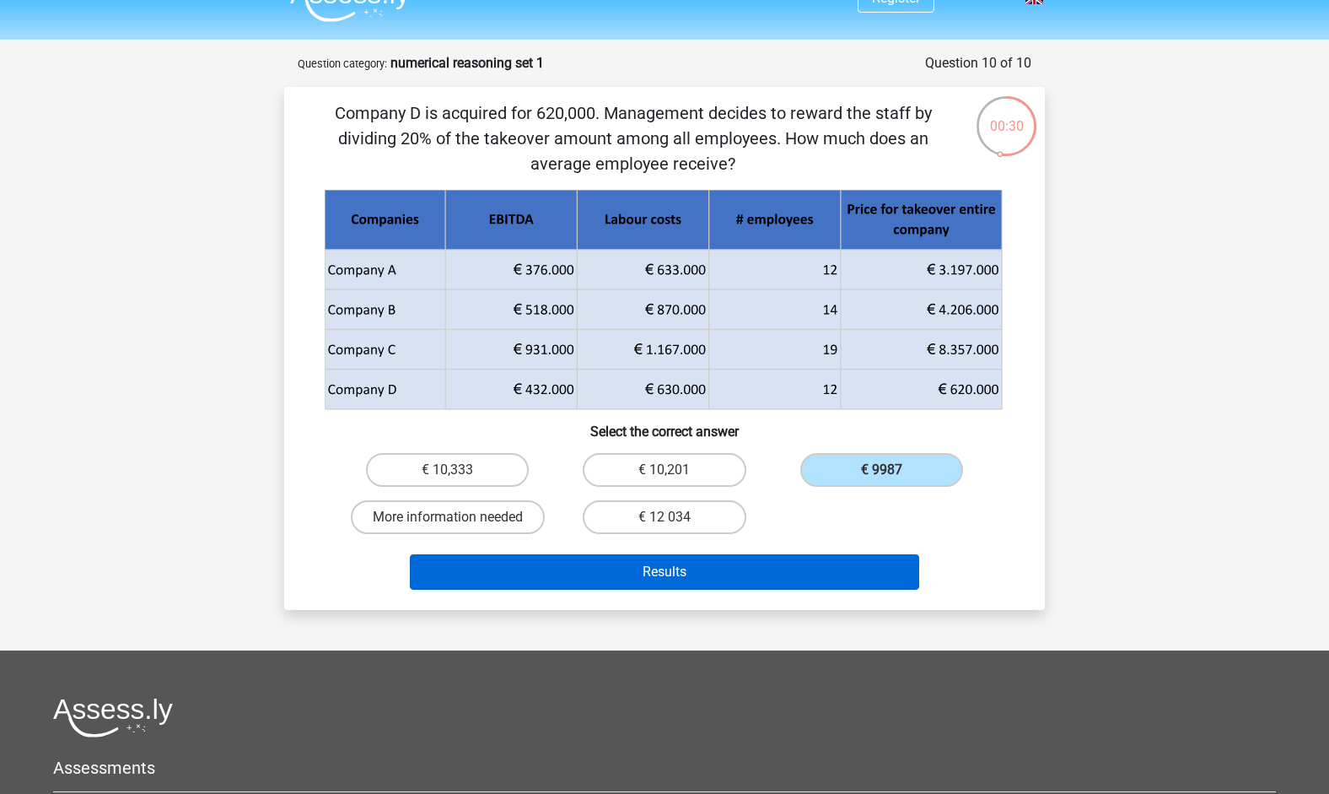
click at [801, 571] on button "Results" at bounding box center [665, 571] width 510 height 35
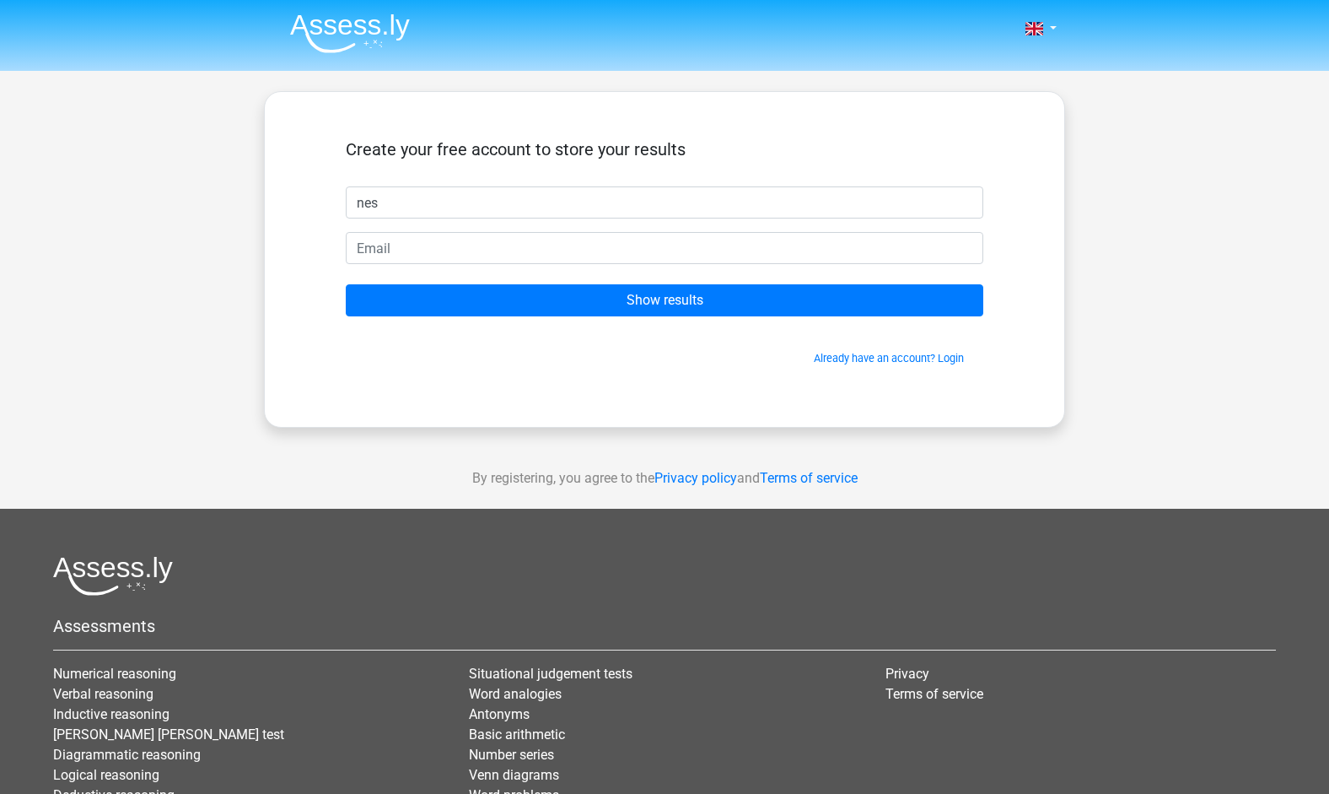
type input "nes"
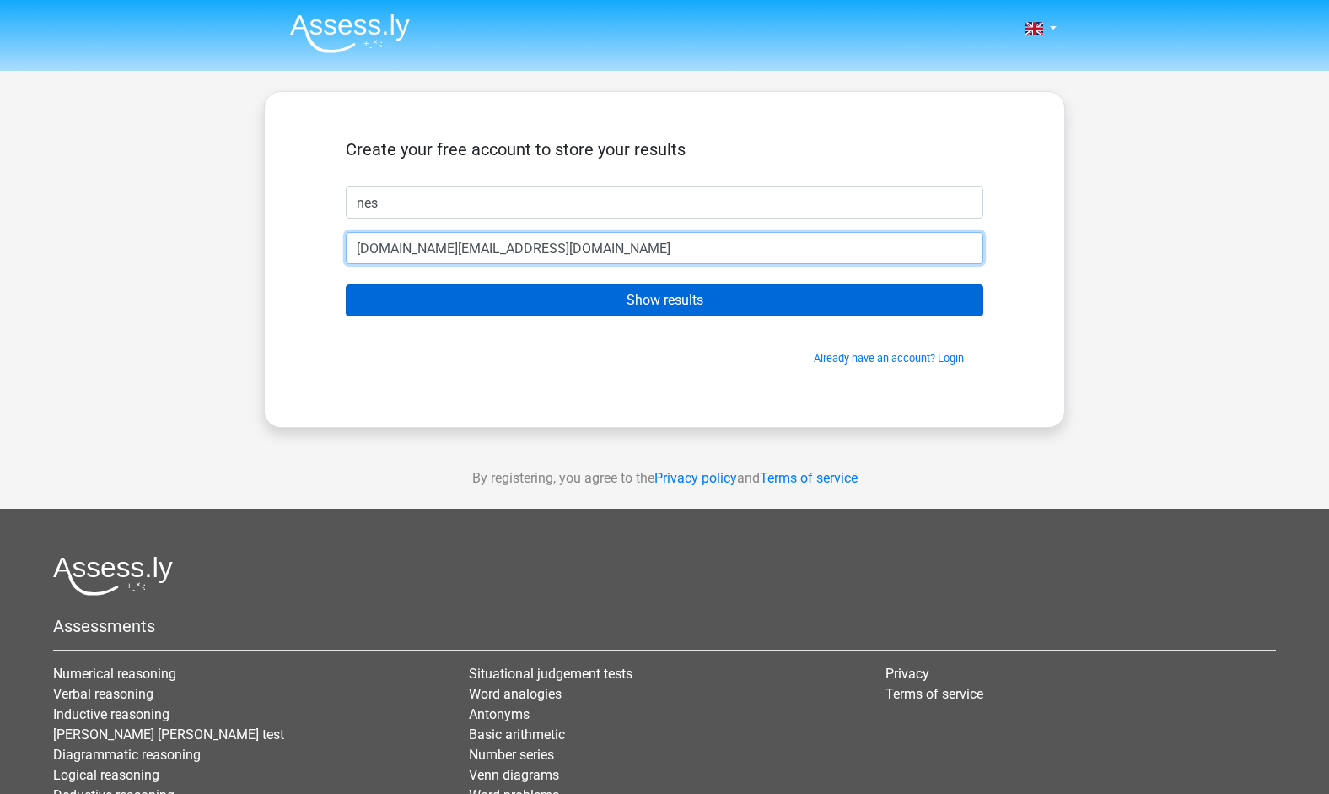
type input "vanesa17.info@gmail.com"
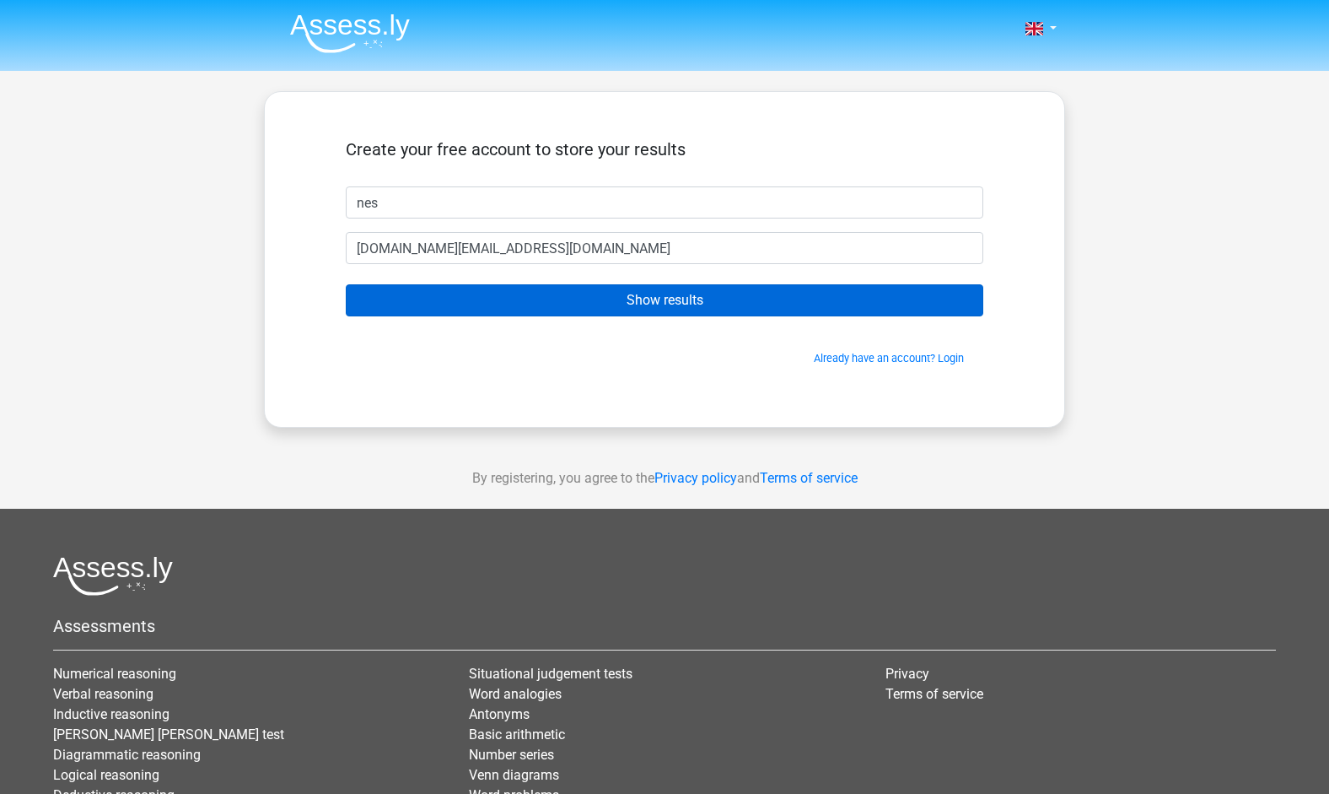
click at [721, 293] on input "Show results" at bounding box center [665, 300] width 638 height 32
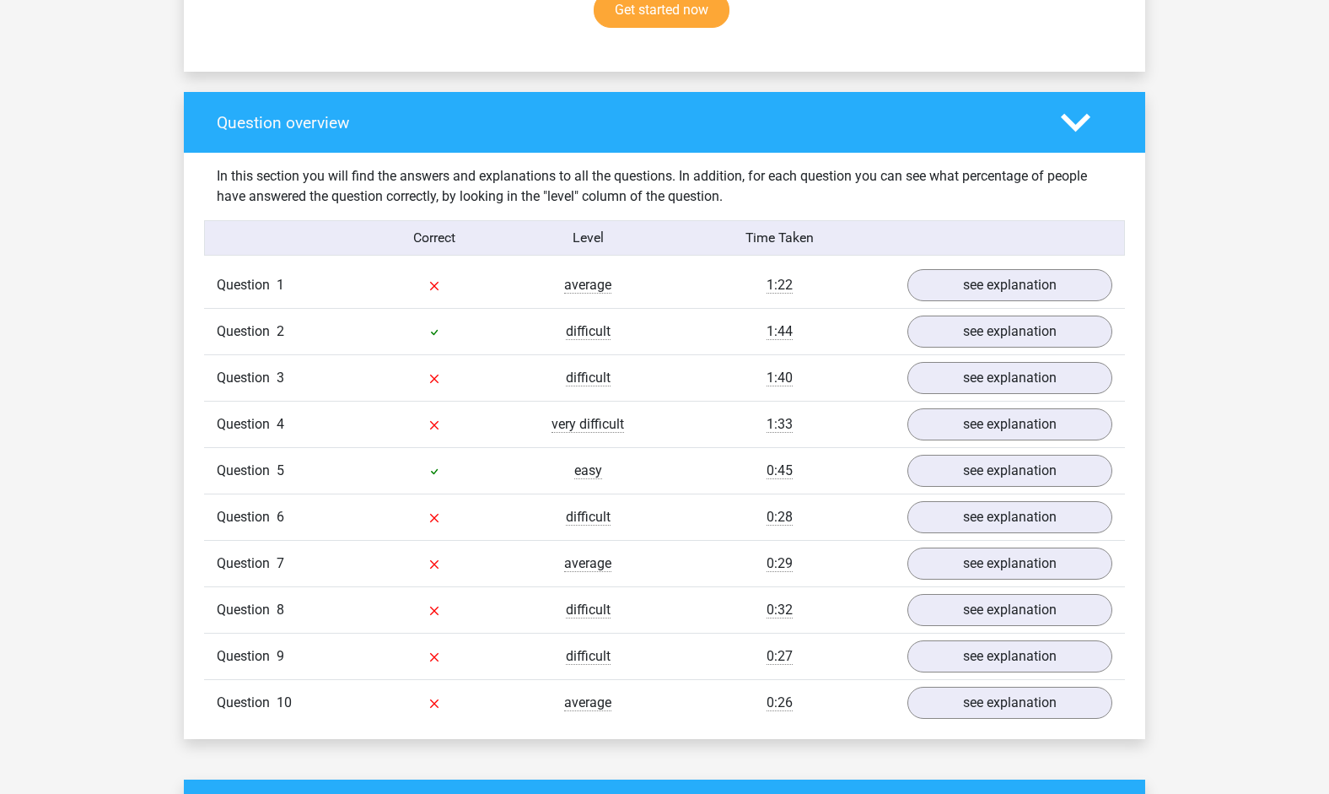
scroll to position [1152, 0]
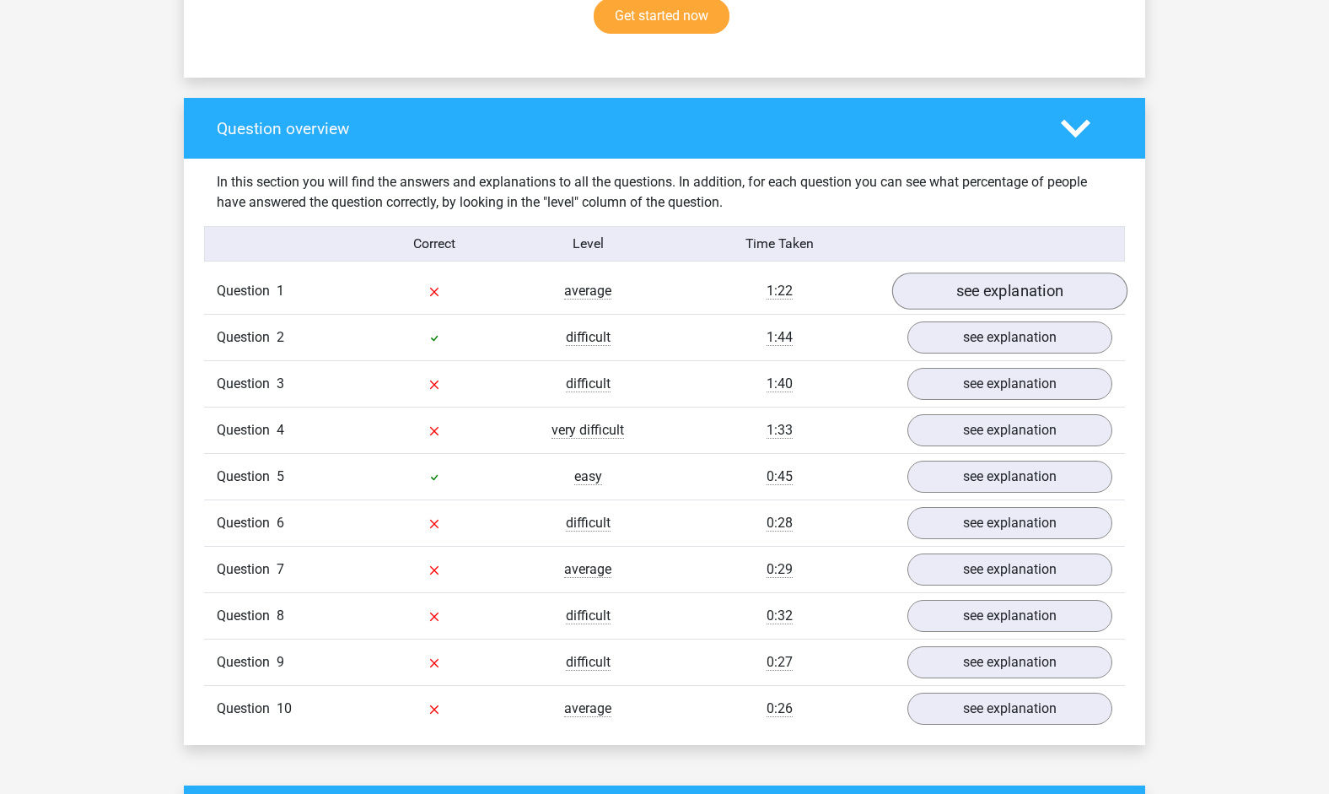
click at [1076, 289] on link "see explanation" at bounding box center [1010, 290] width 235 height 37
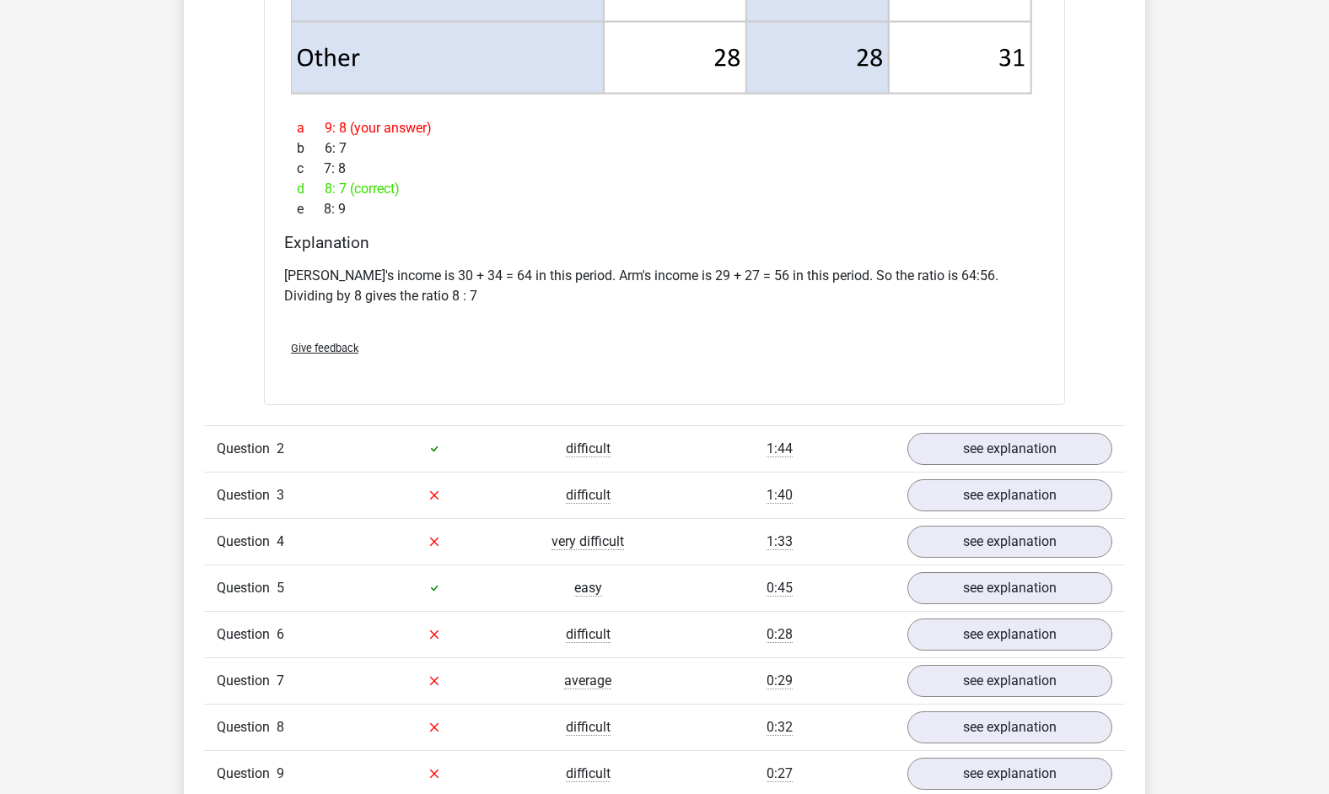
scroll to position [2333, 0]
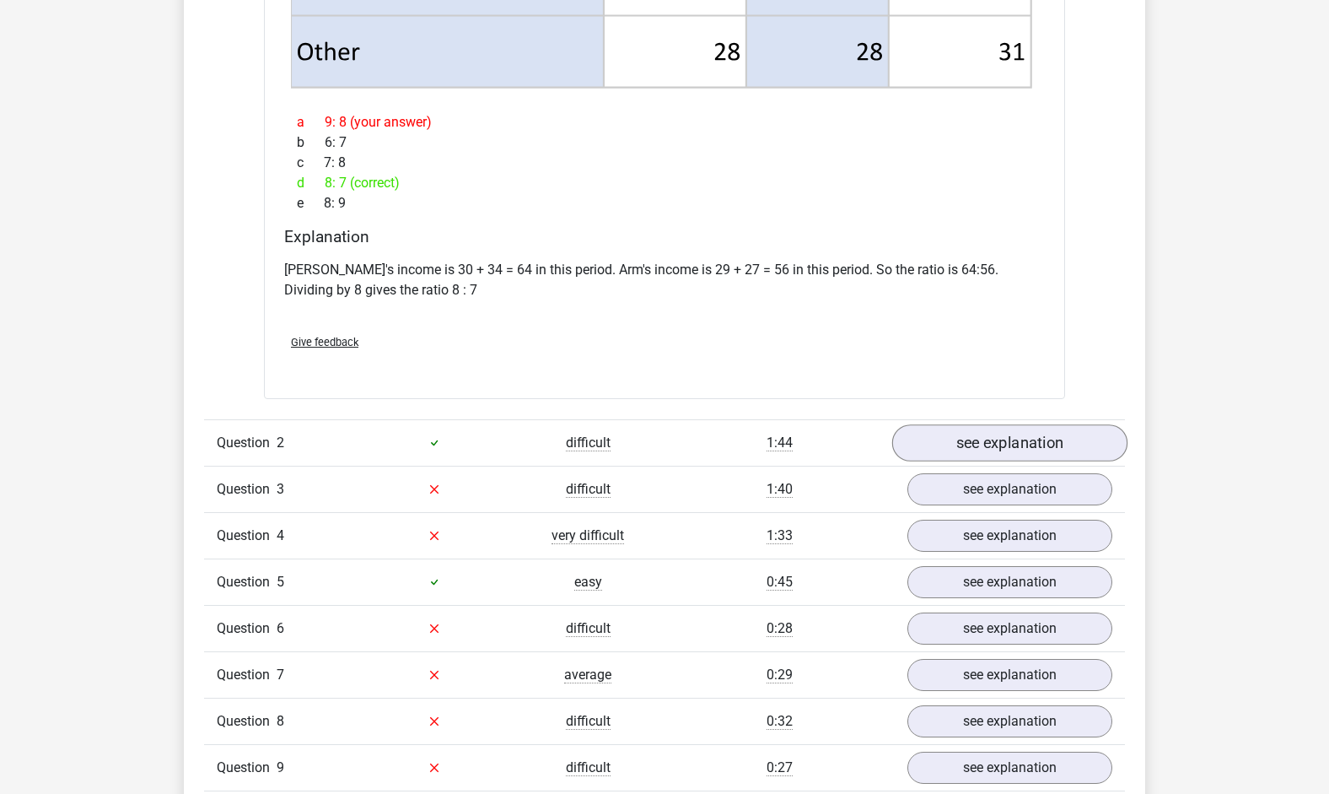
click at [1029, 442] on link "see explanation" at bounding box center [1010, 442] width 235 height 37
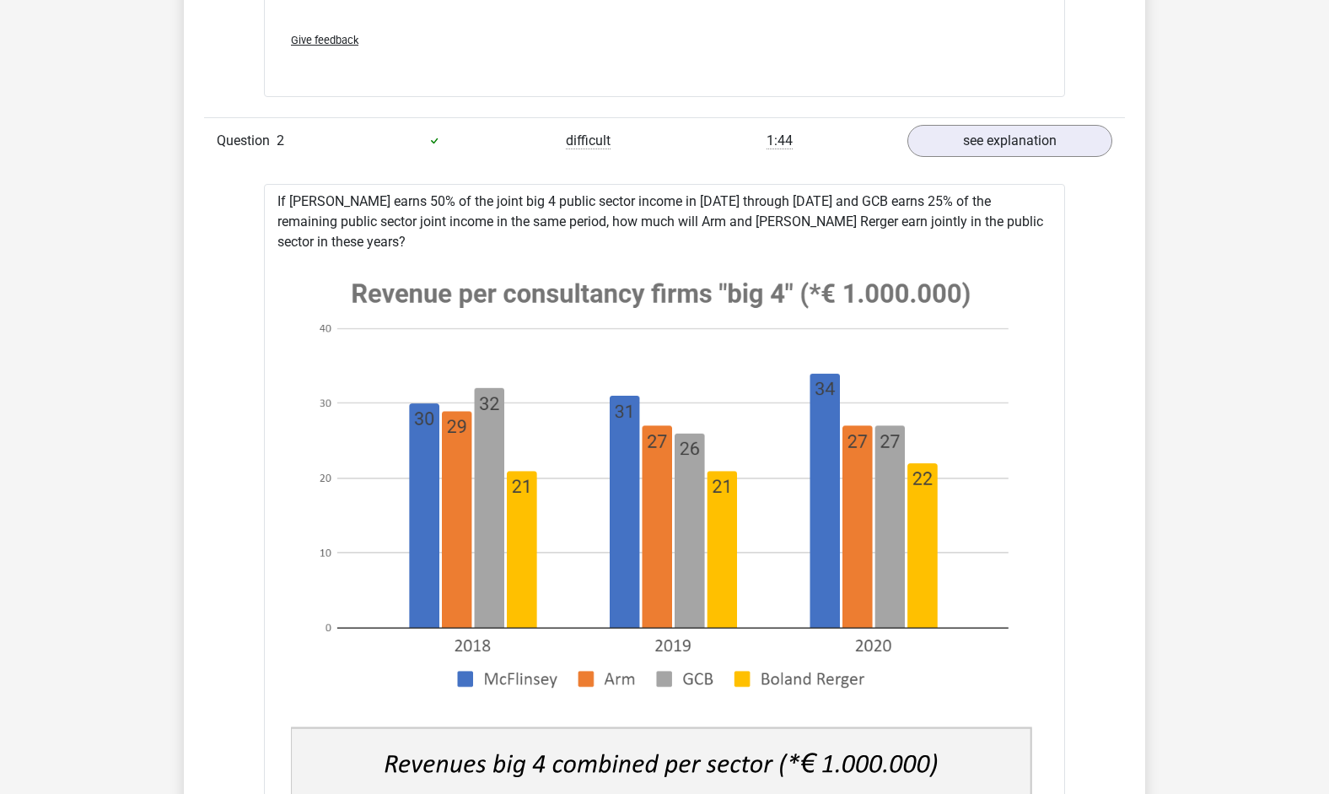
scroll to position [2636, 0]
click at [995, 145] on link "see explanation" at bounding box center [1010, 139] width 235 height 37
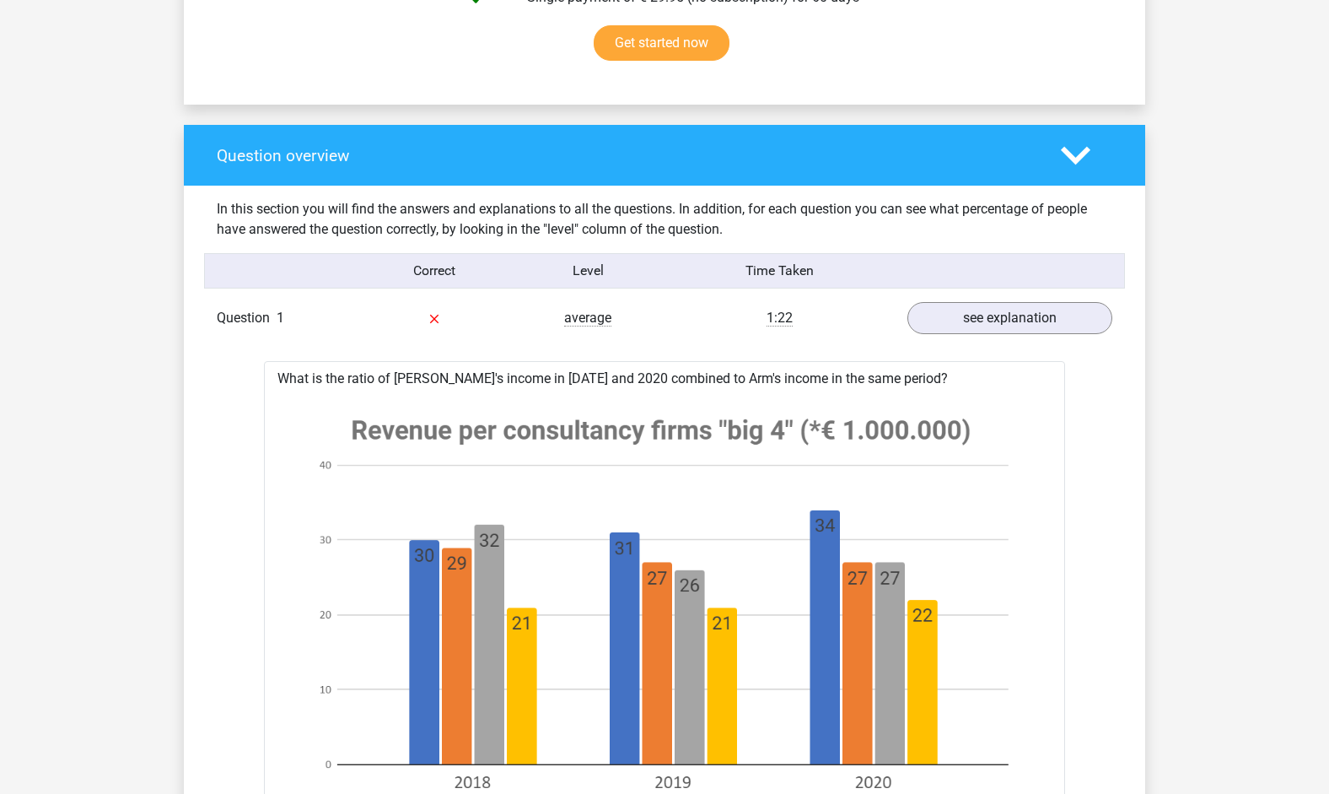
scroll to position [1125, 0]
click at [991, 315] on link "see explanation" at bounding box center [1010, 317] width 235 height 37
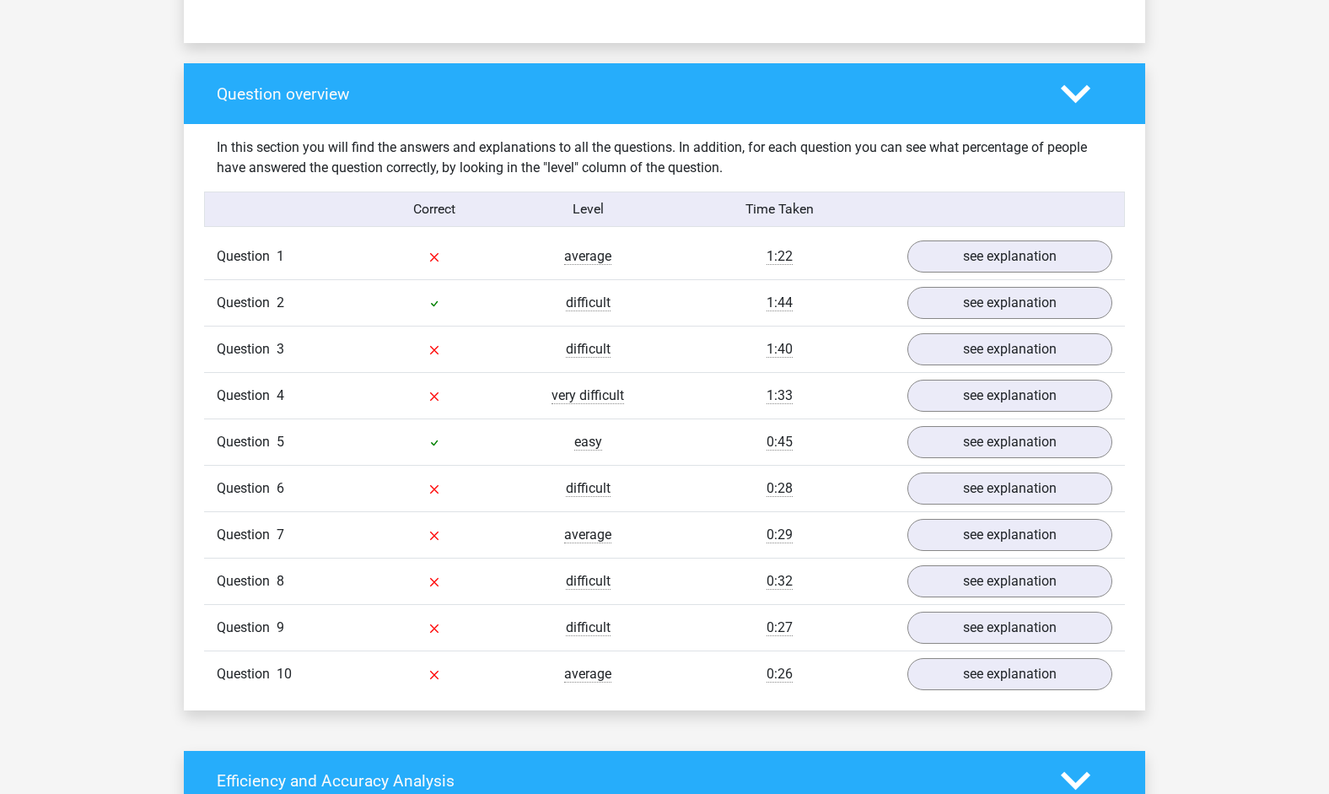
scroll to position [1189, 0]
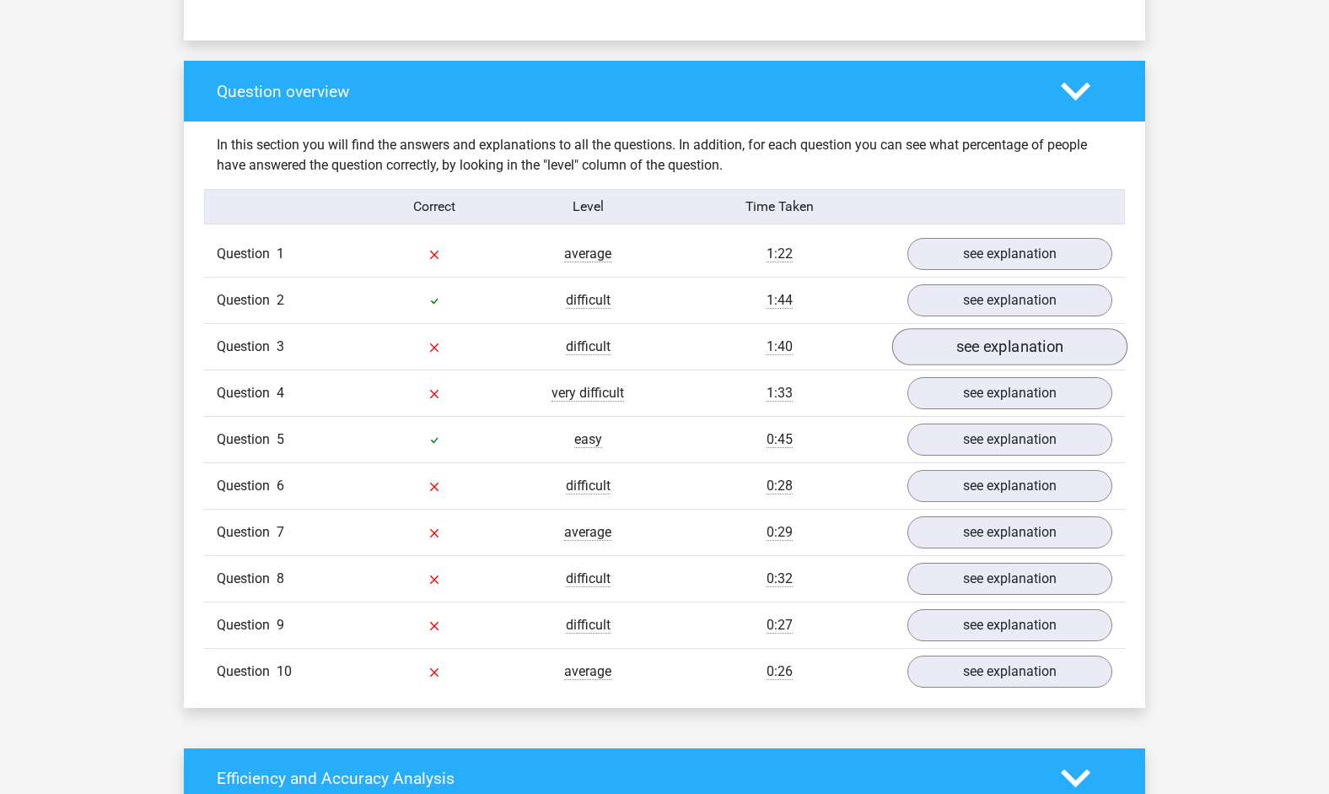
click at [1027, 353] on link "see explanation" at bounding box center [1010, 346] width 235 height 37
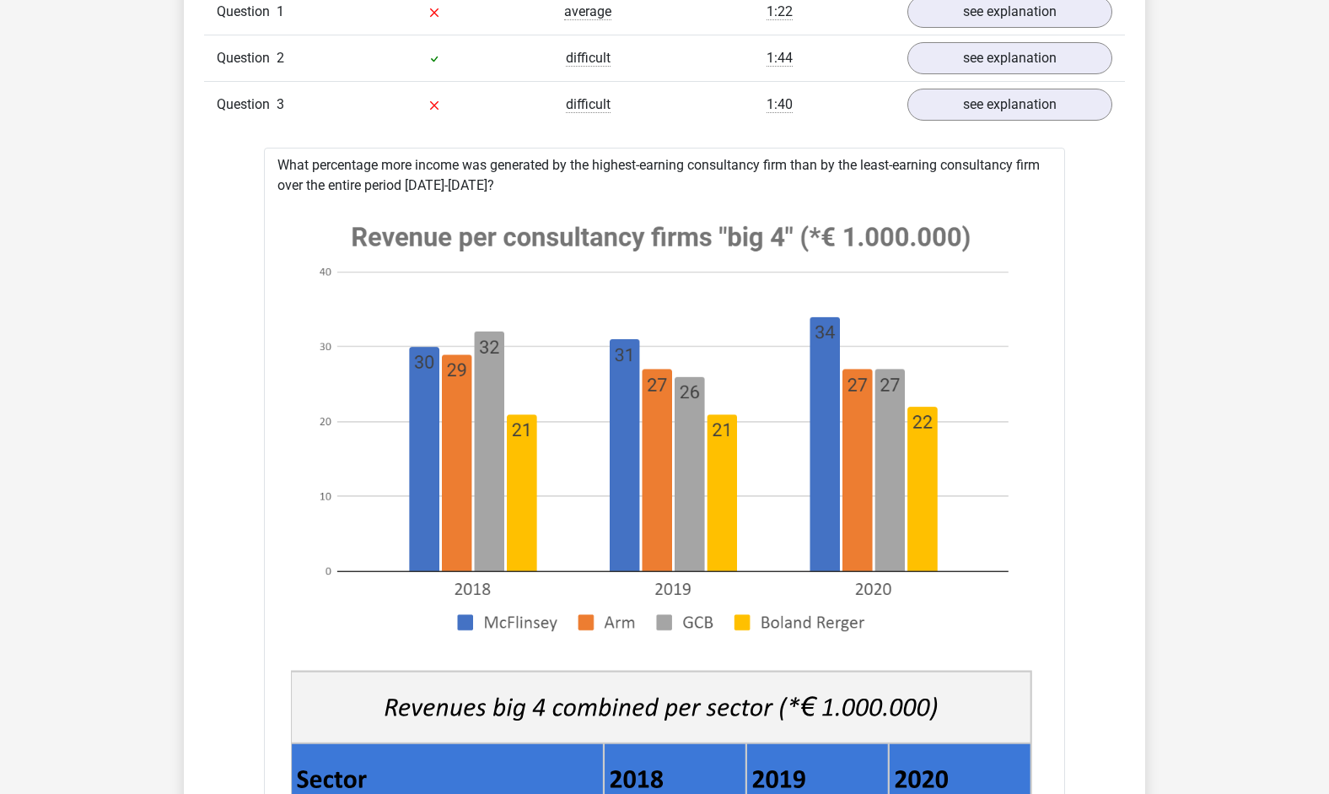
scroll to position [1330, 0]
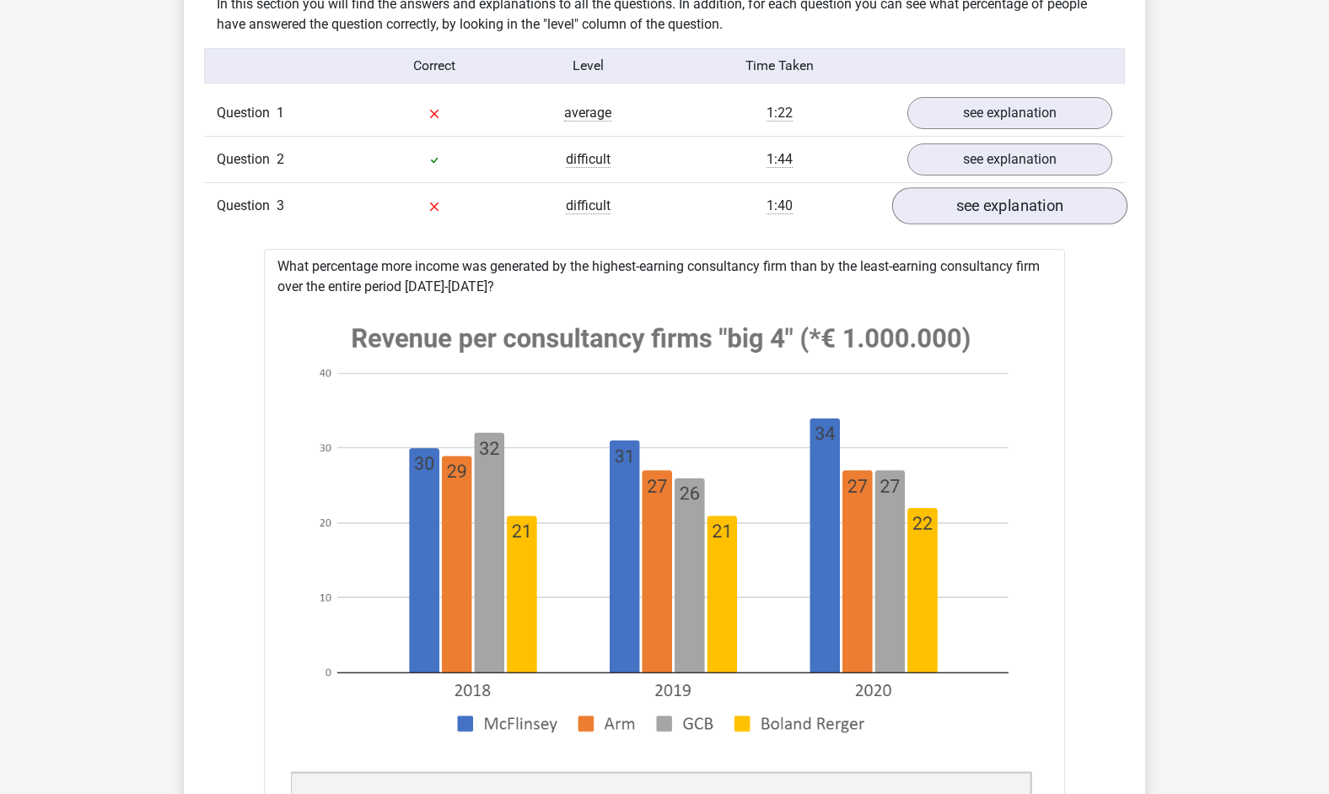
click at [1028, 215] on link "see explanation" at bounding box center [1010, 205] width 235 height 37
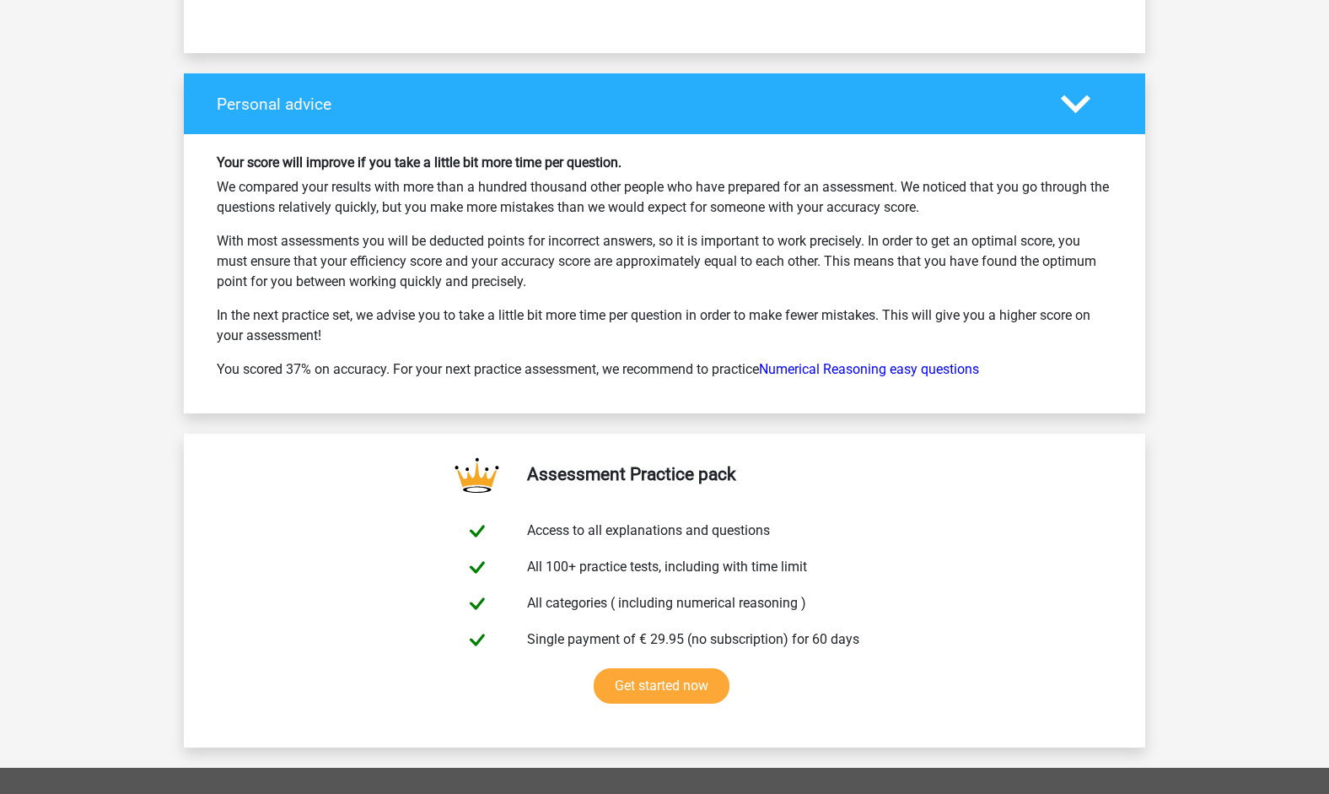
scroll to position [2482, 0]
